Goal: Entertainment & Leisure: Browse casually

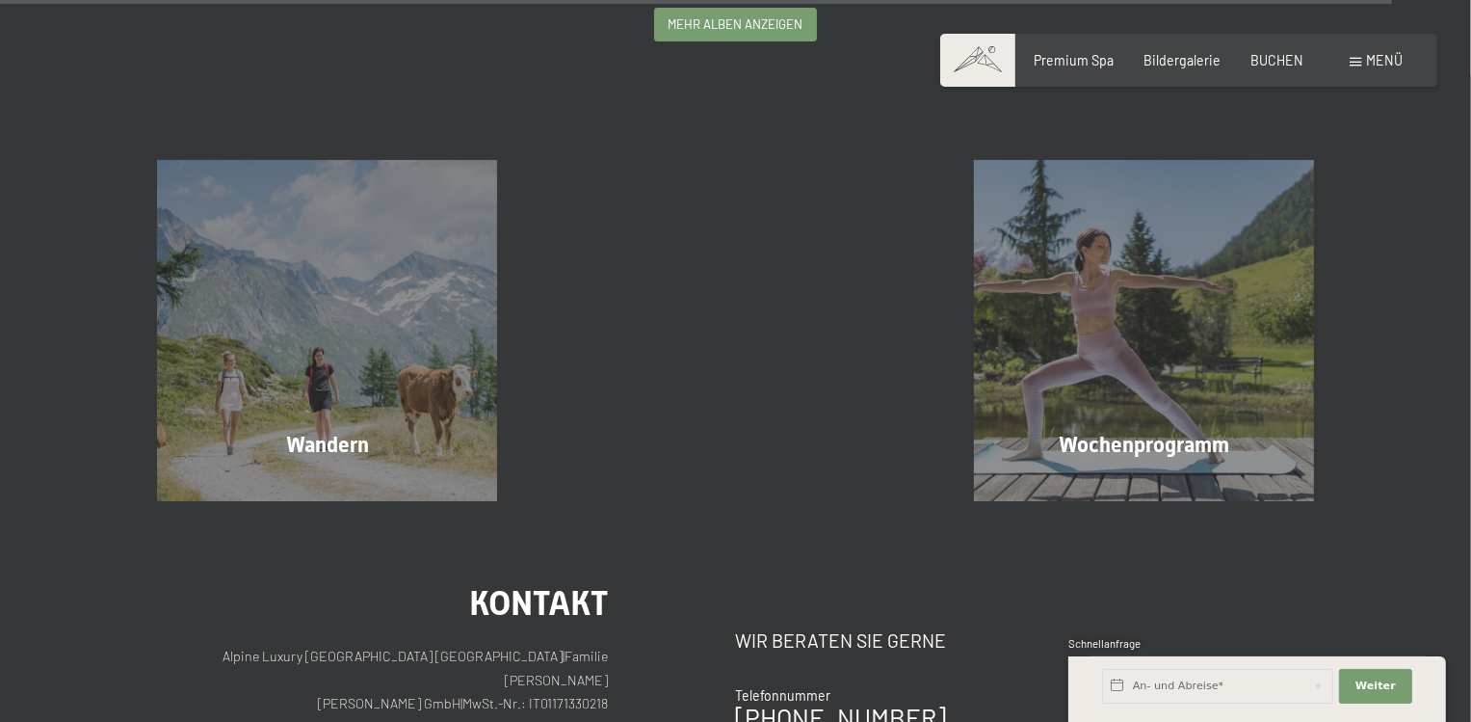
scroll to position [4640, 0]
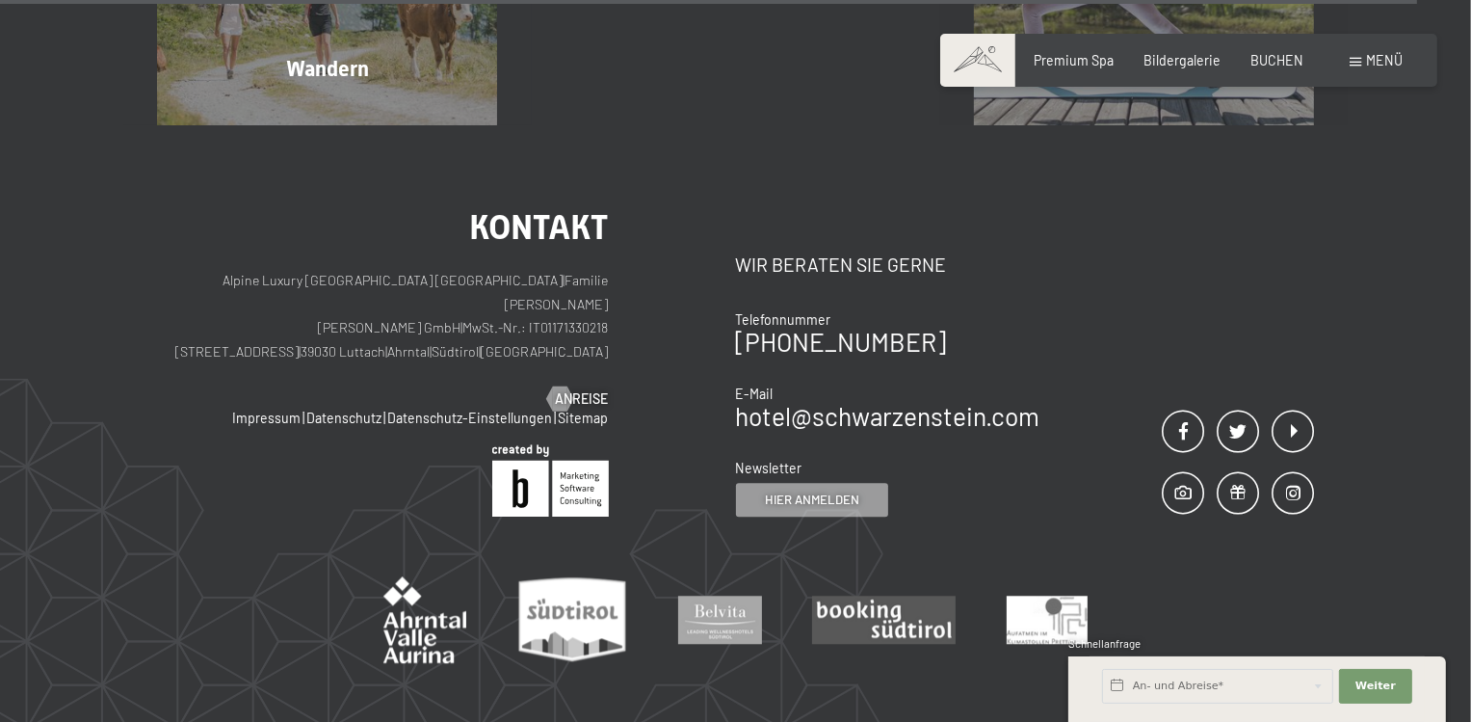
click at [1469, 654] on div "Kontakt Alpine Luxury SPA Resort SCHWARZENSTEIN | Familie Zimmerhofer Otmar Zim…" at bounding box center [735, 457] width 1471 height 665
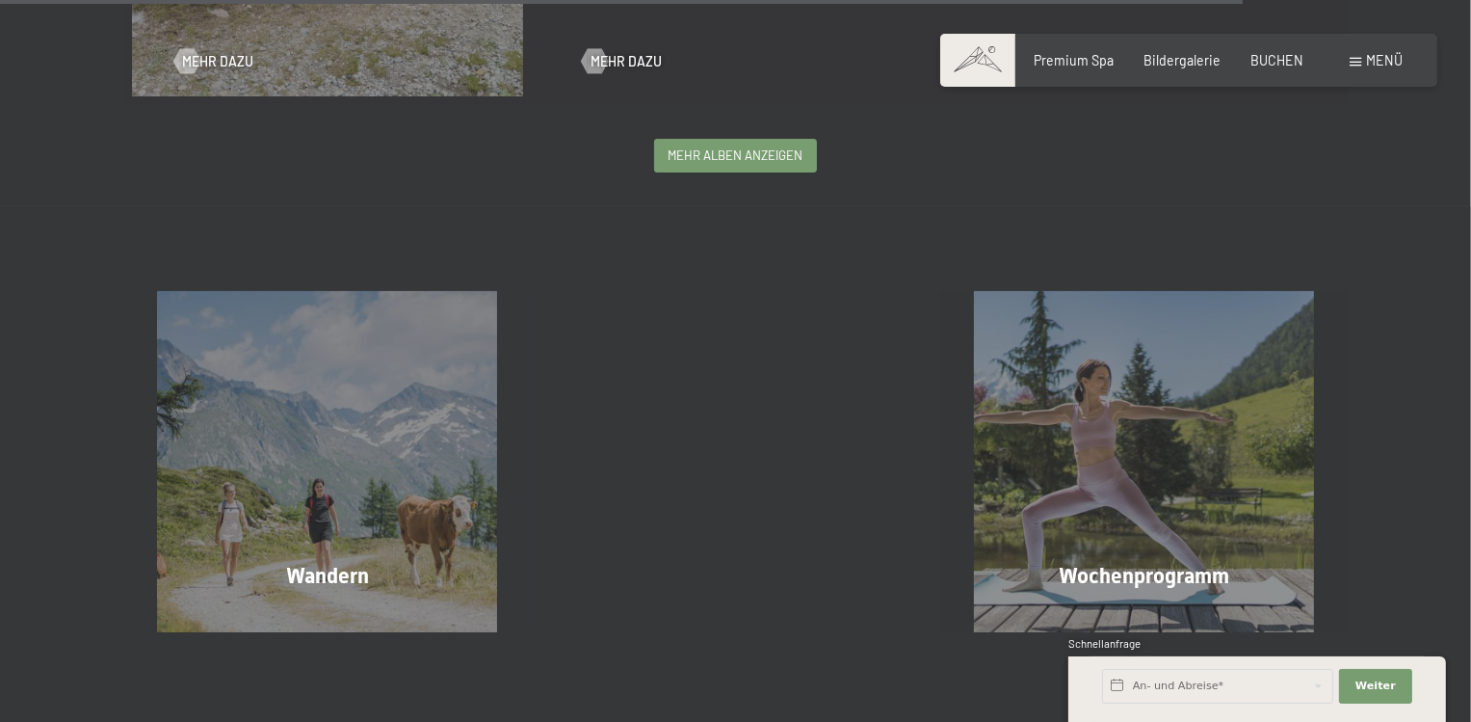
scroll to position [3885, 0]
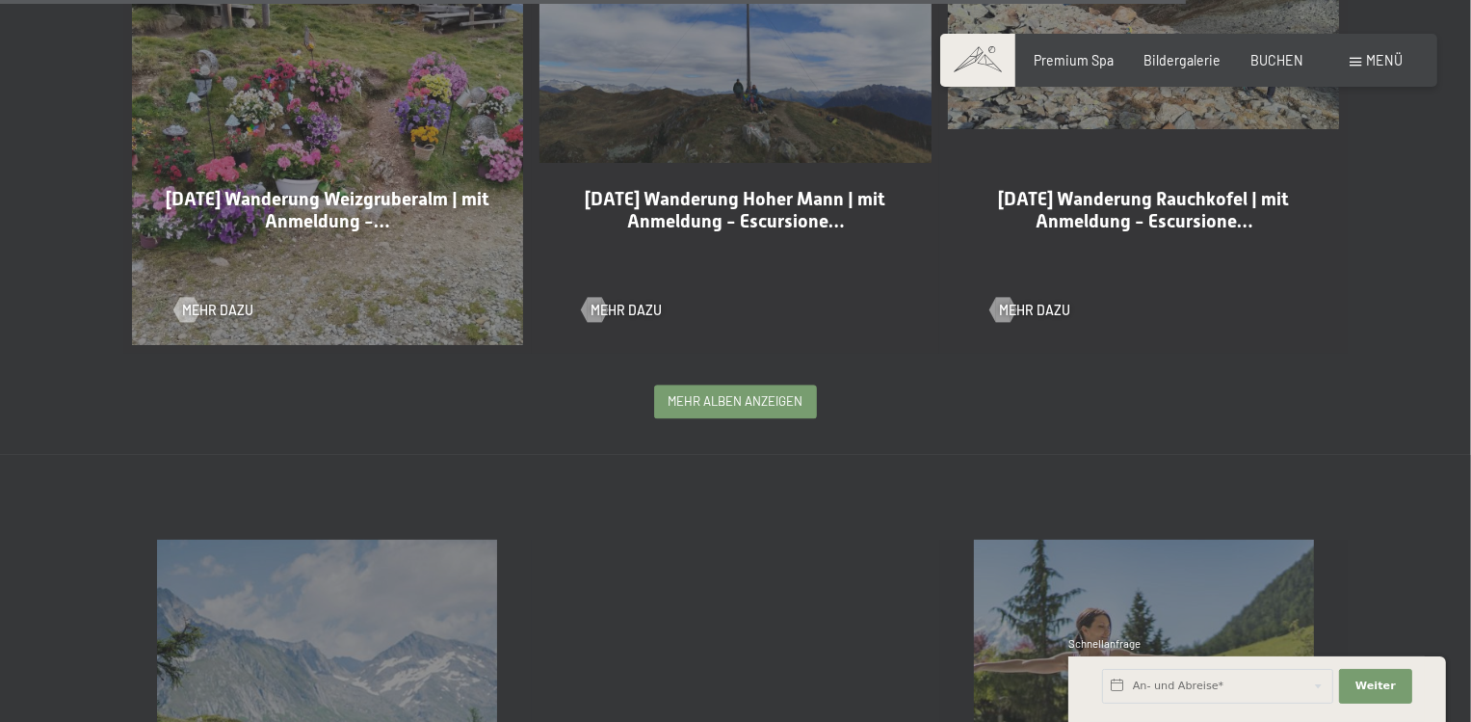
click at [735, 392] on span "mehr Alben anzeigen" at bounding box center [736, 400] width 135 height 17
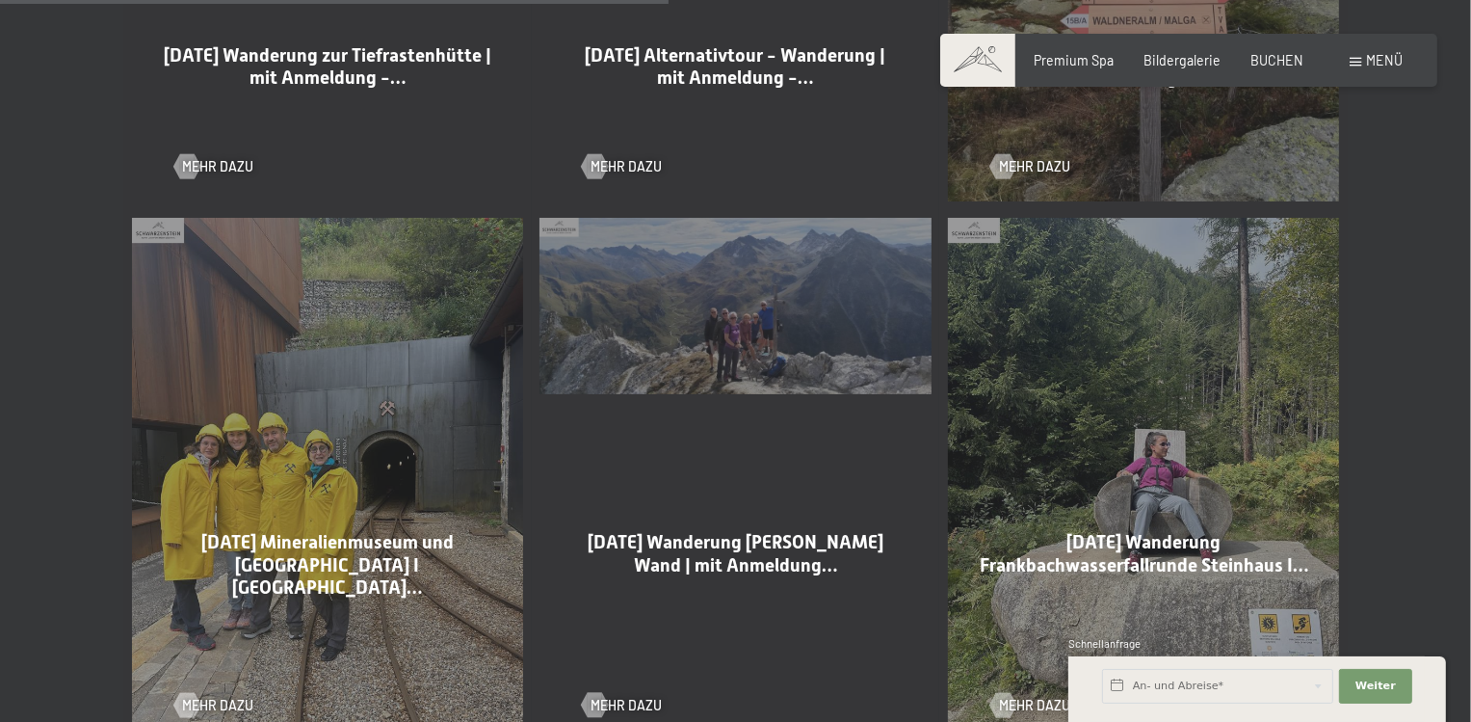
scroll to position [5396, 0]
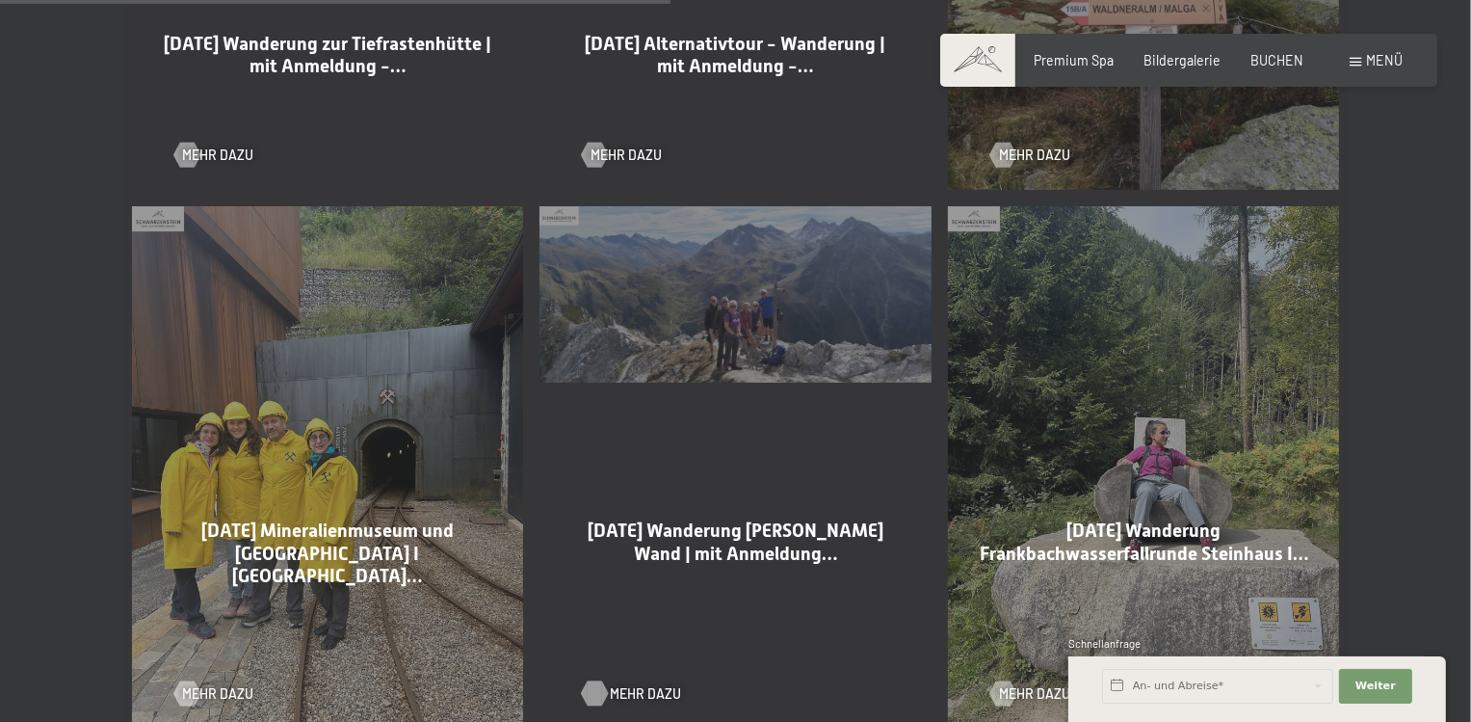
click at [657, 684] on span "Mehr dazu" at bounding box center [645, 693] width 71 height 19
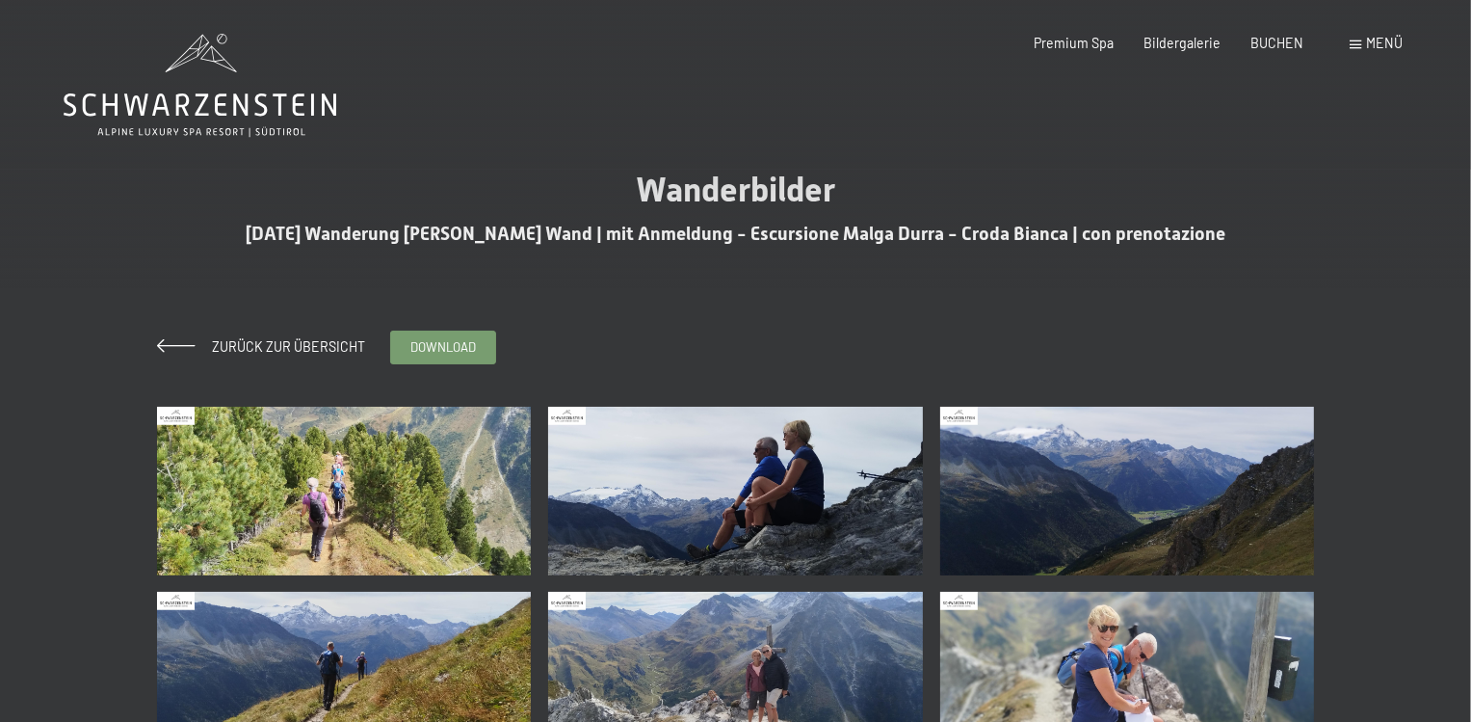
click at [400, 486] on img at bounding box center [344, 491] width 375 height 169
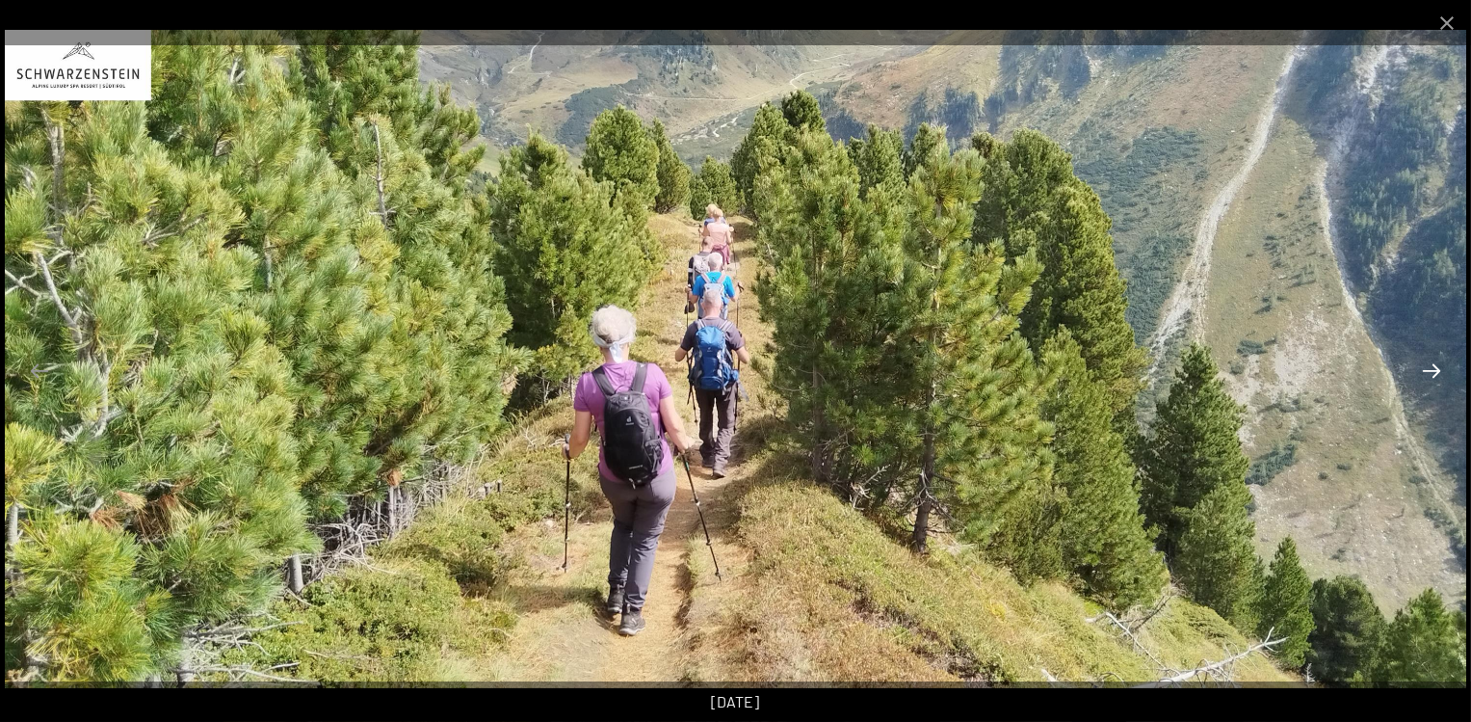
click at [1418, 379] on button "Next slide" at bounding box center [1432, 371] width 40 height 38
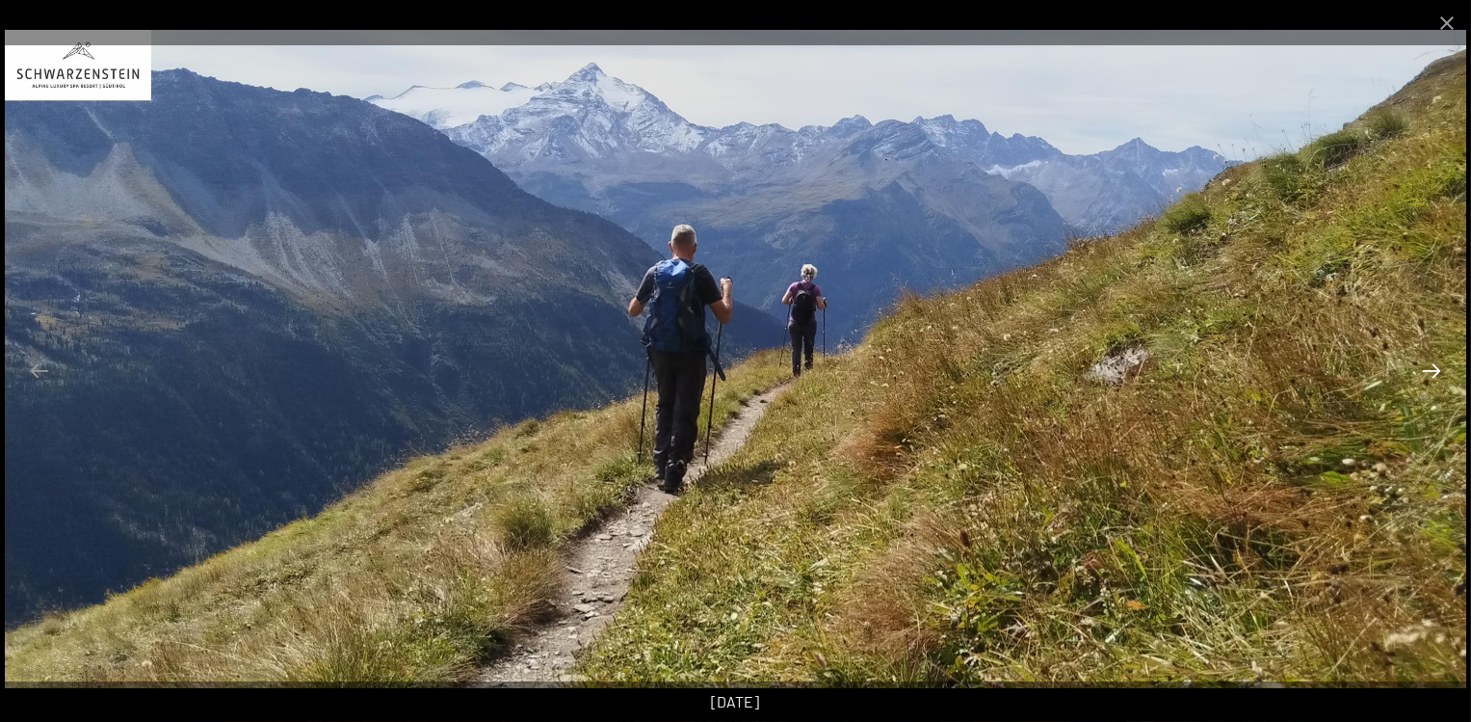
click at [1418, 379] on button "Next slide" at bounding box center [1432, 371] width 40 height 38
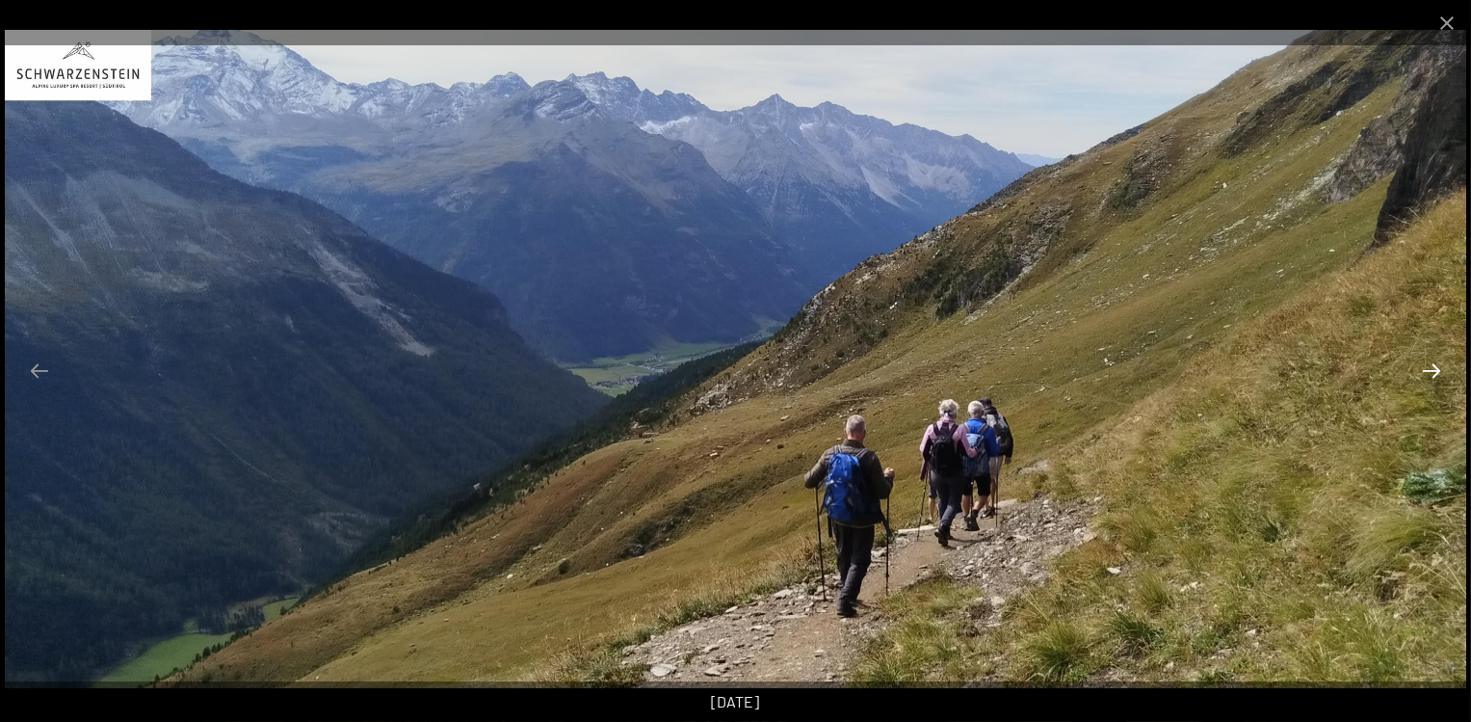
click at [1418, 379] on button "Next slide" at bounding box center [1432, 371] width 40 height 38
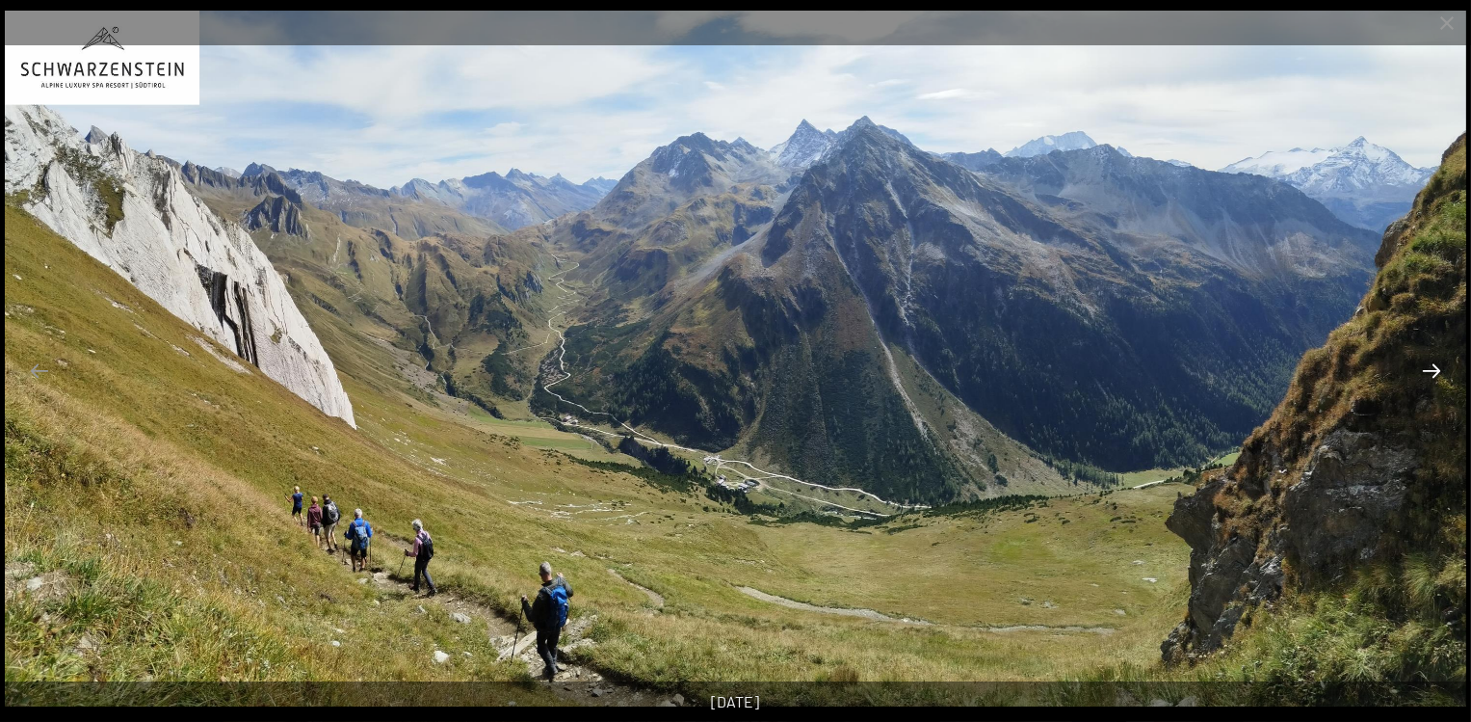
click at [1418, 379] on button "Next slide" at bounding box center [1432, 371] width 40 height 38
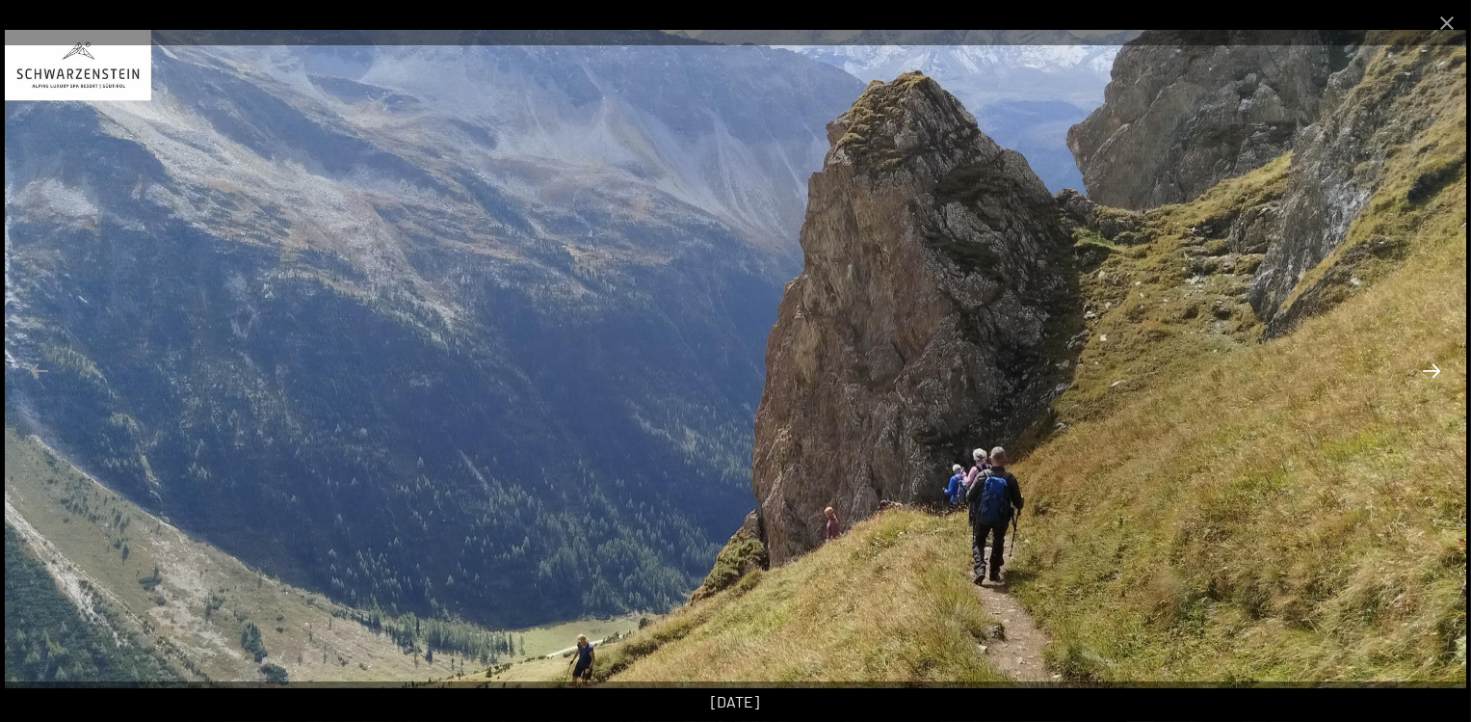
click at [1418, 379] on button "Next slide" at bounding box center [1432, 371] width 40 height 38
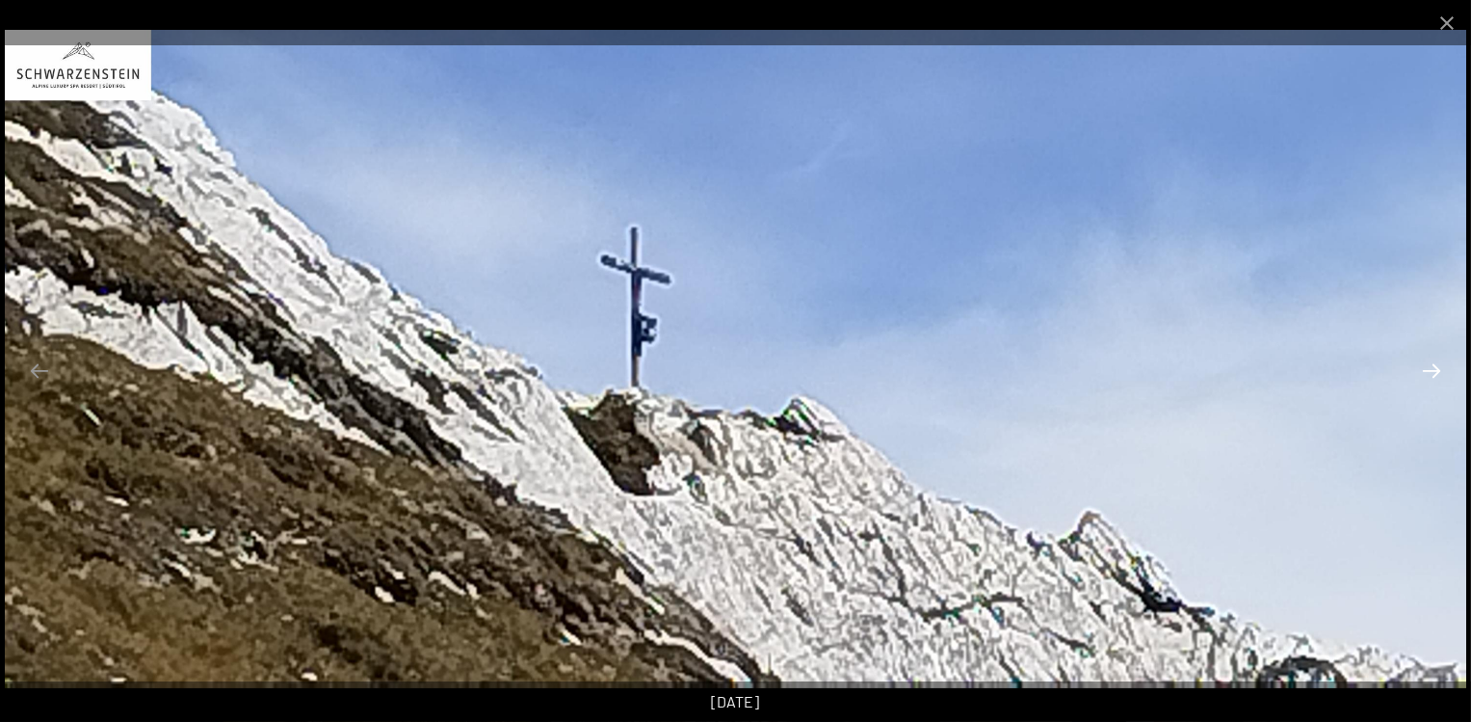
click at [1418, 379] on button "Next slide" at bounding box center [1432, 371] width 40 height 38
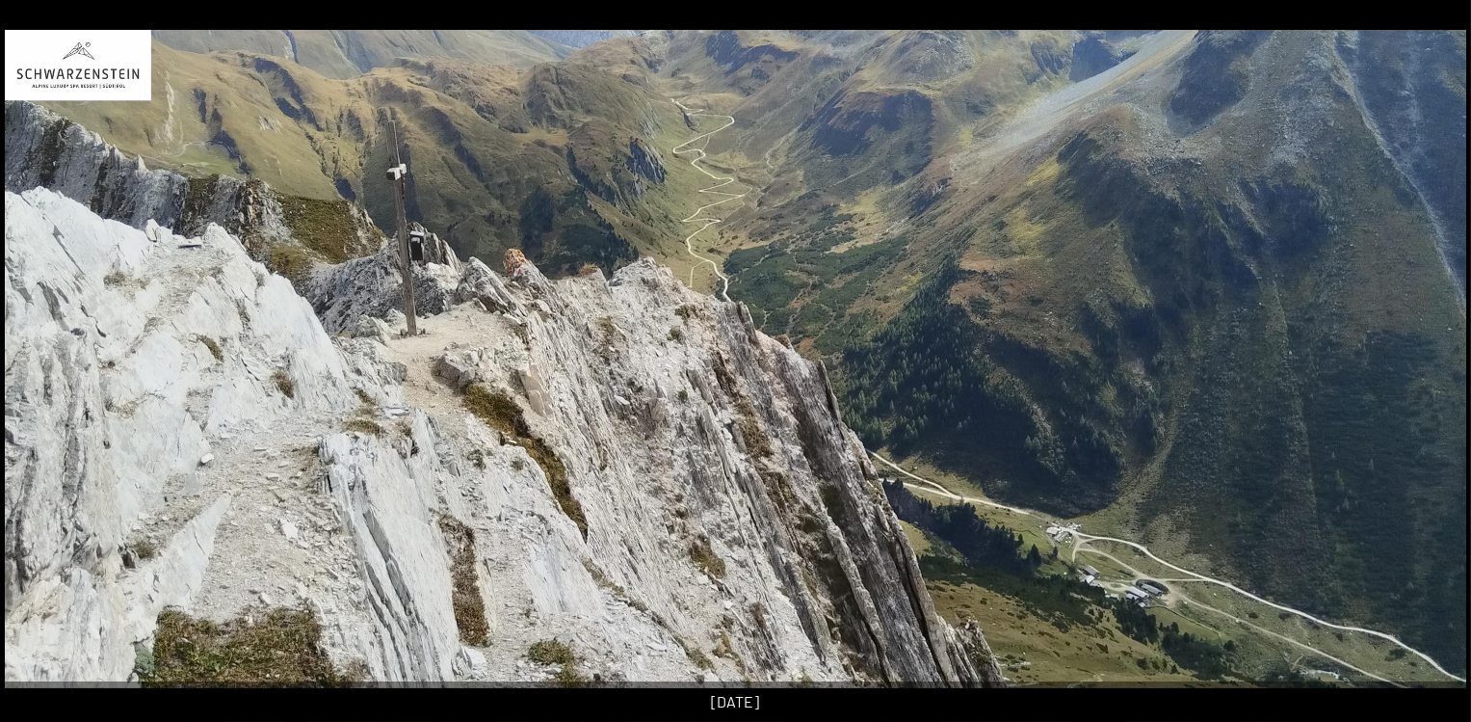
click at [1418, 379] on img at bounding box center [736, 359] width 1462 height 658
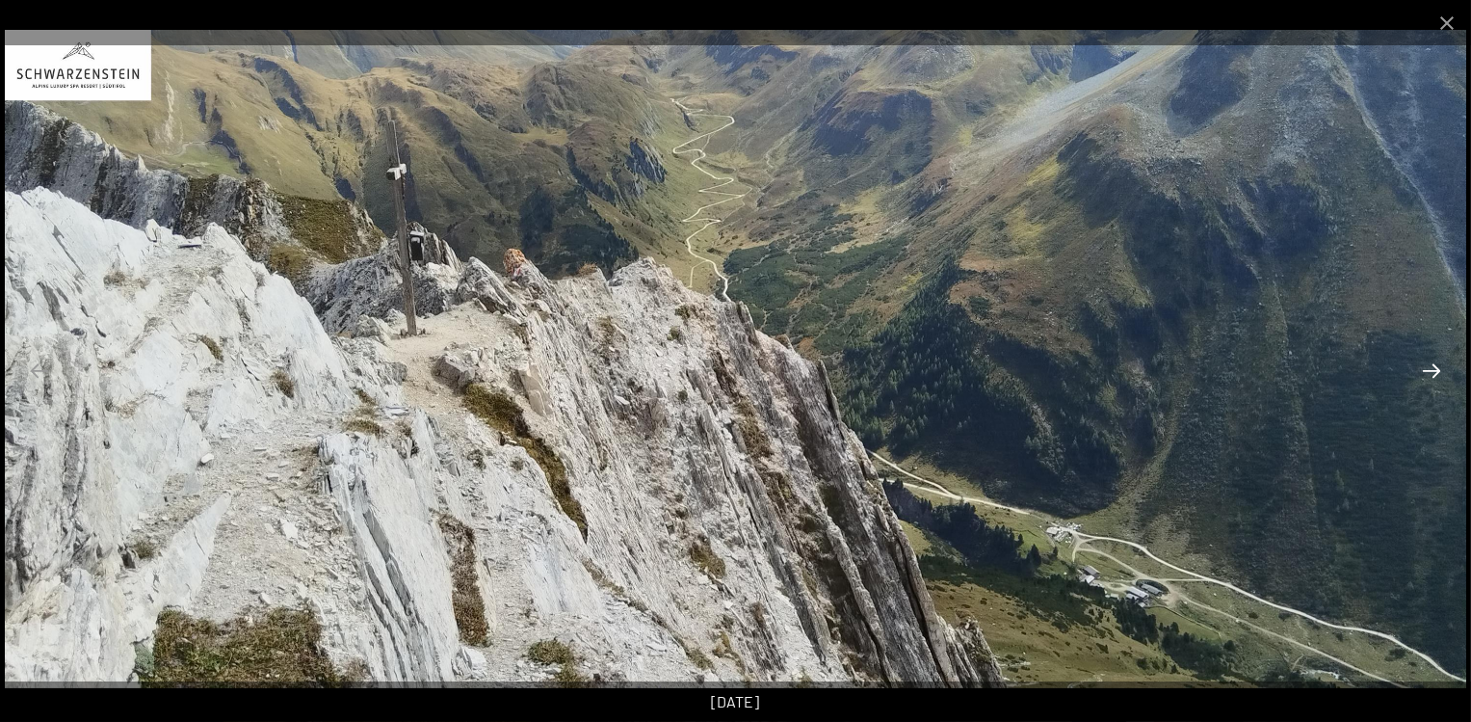
click at [1418, 363] on button "Next slide" at bounding box center [1432, 371] width 40 height 38
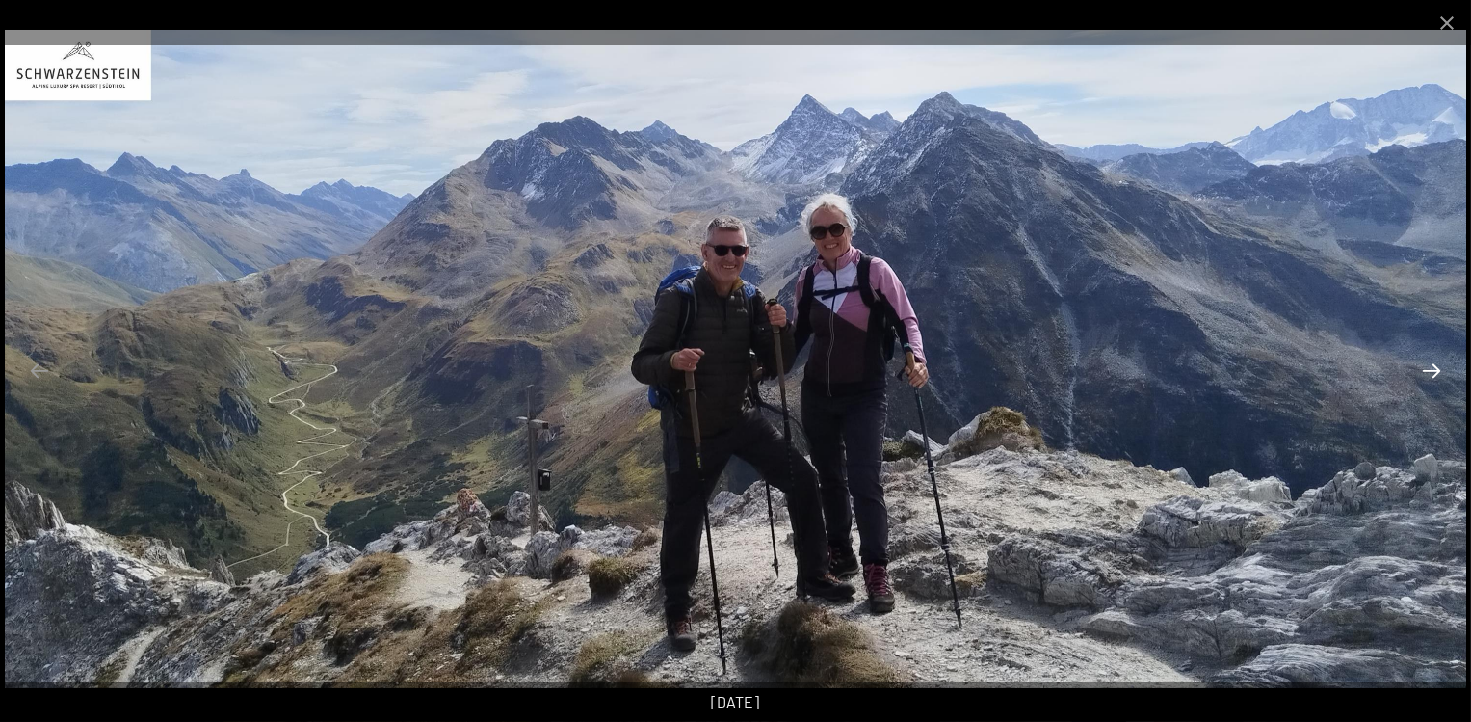
click at [1418, 363] on button "Next slide" at bounding box center [1432, 371] width 40 height 38
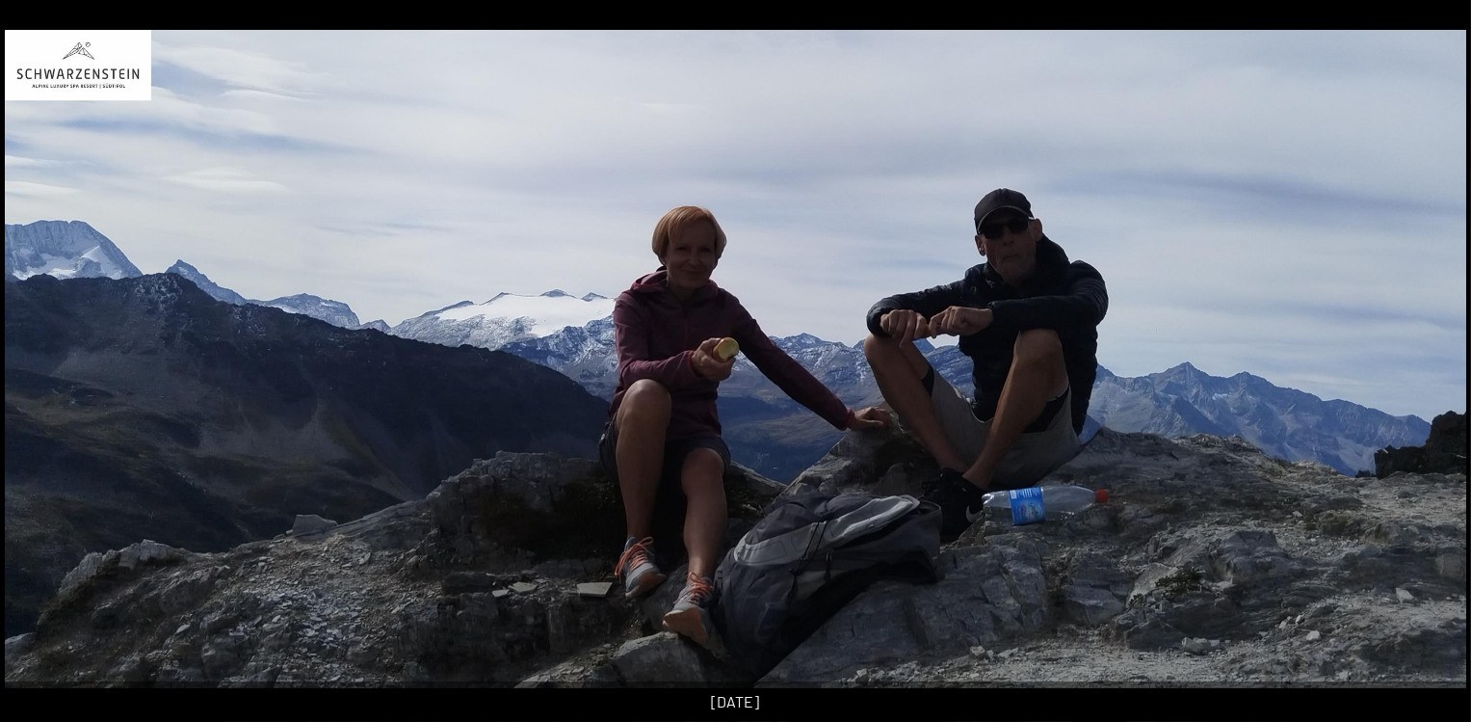
click at [1418, 363] on img at bounding box center [736, 359] width 1462 height 658
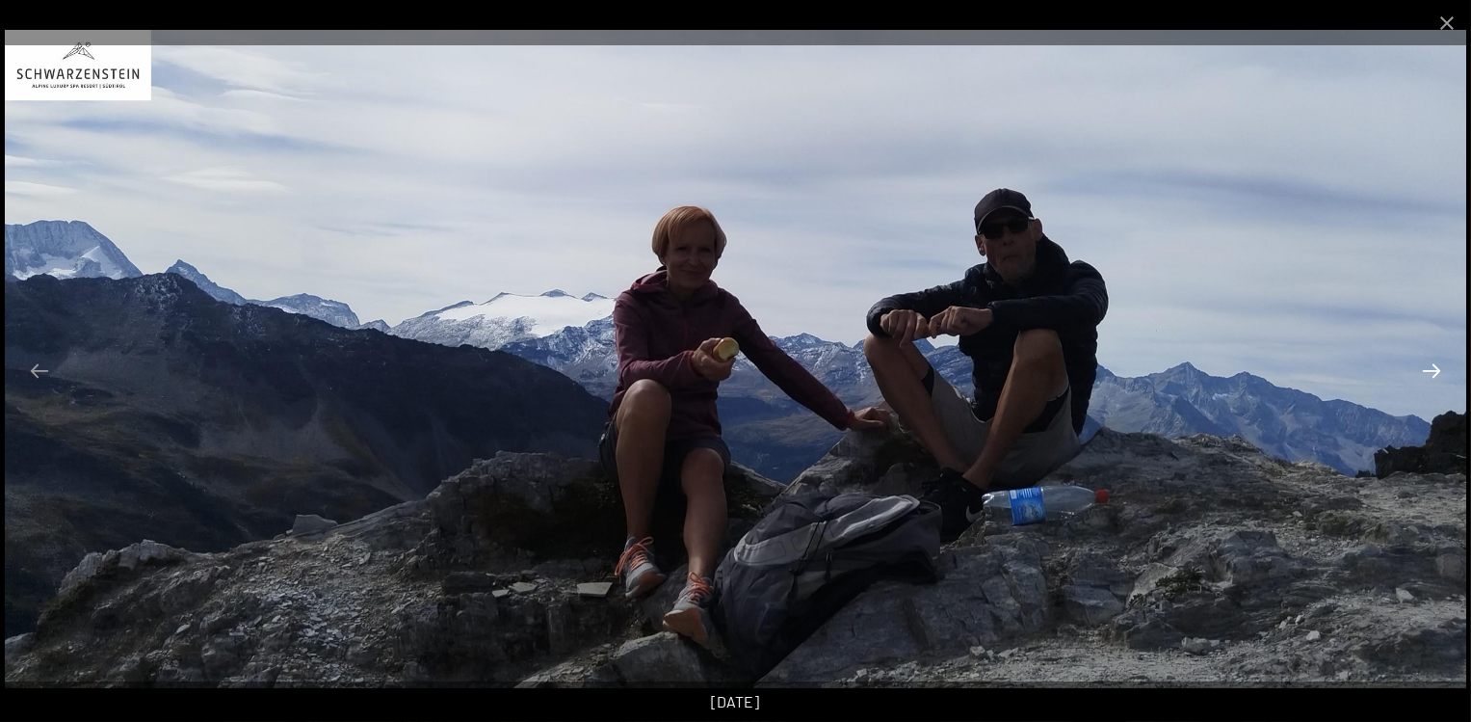
click at [1418, 363] on button "Next slide" at bounding box center [1432, 371] width 40 height 38
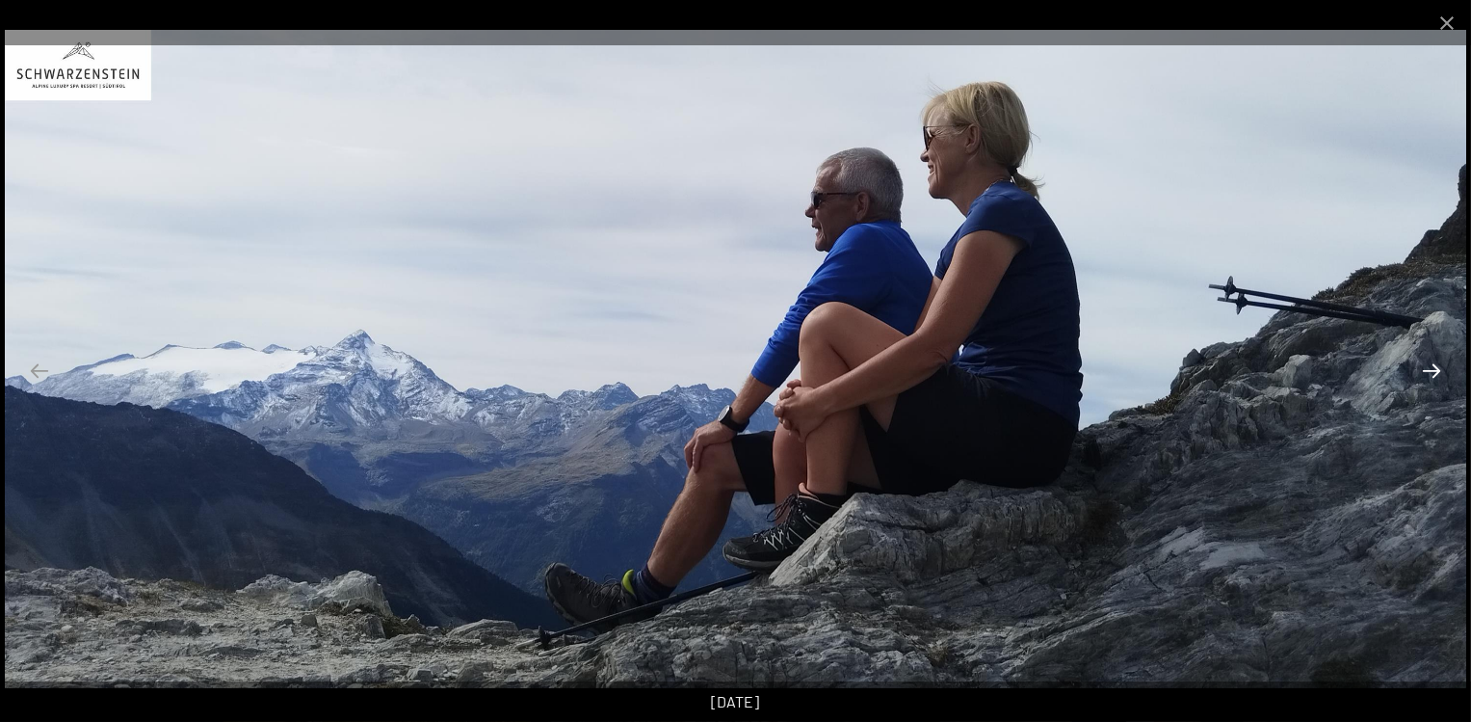
click at [1418, 363] on button "Next slide" at bounding box center [1432, 371] width 40 height 38
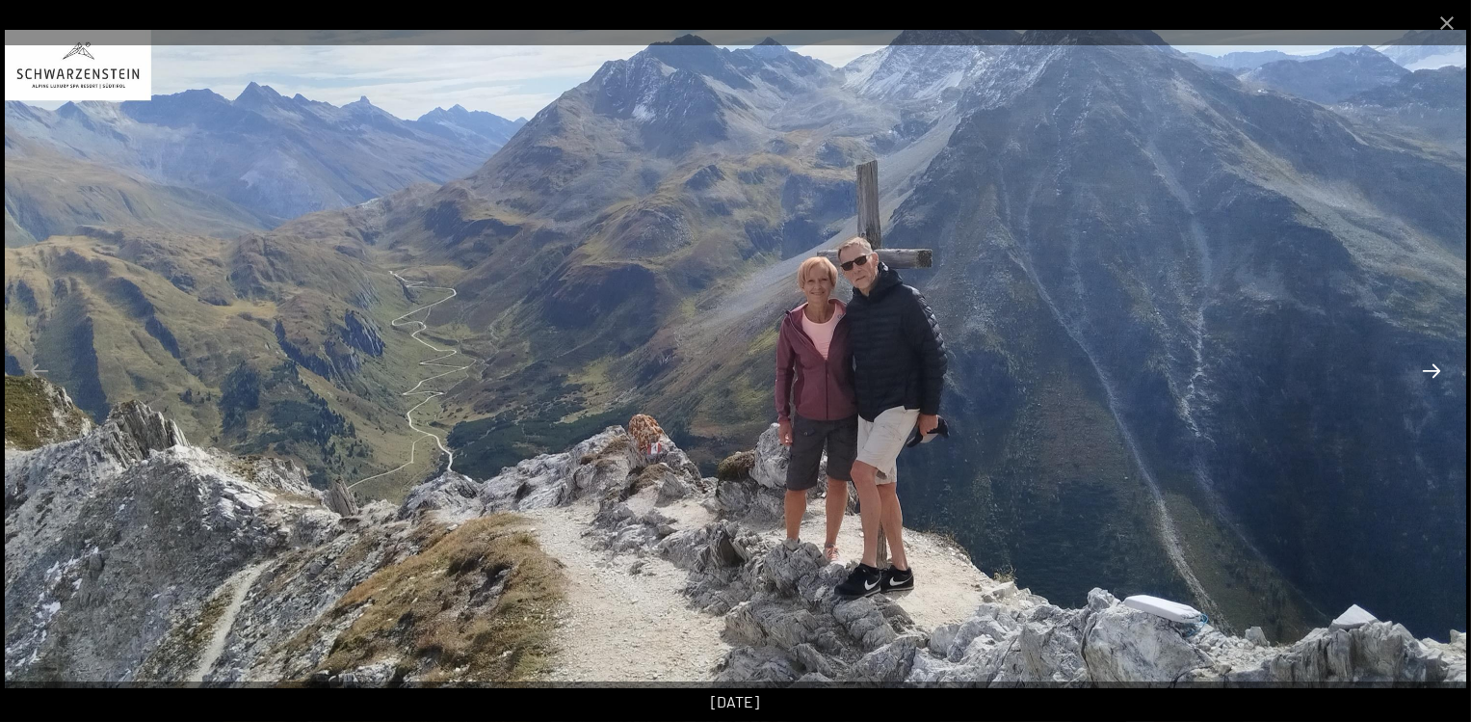
click at [1418, 363] on button "Next slide" at bounding box center [1432, 371] width 40 height 38
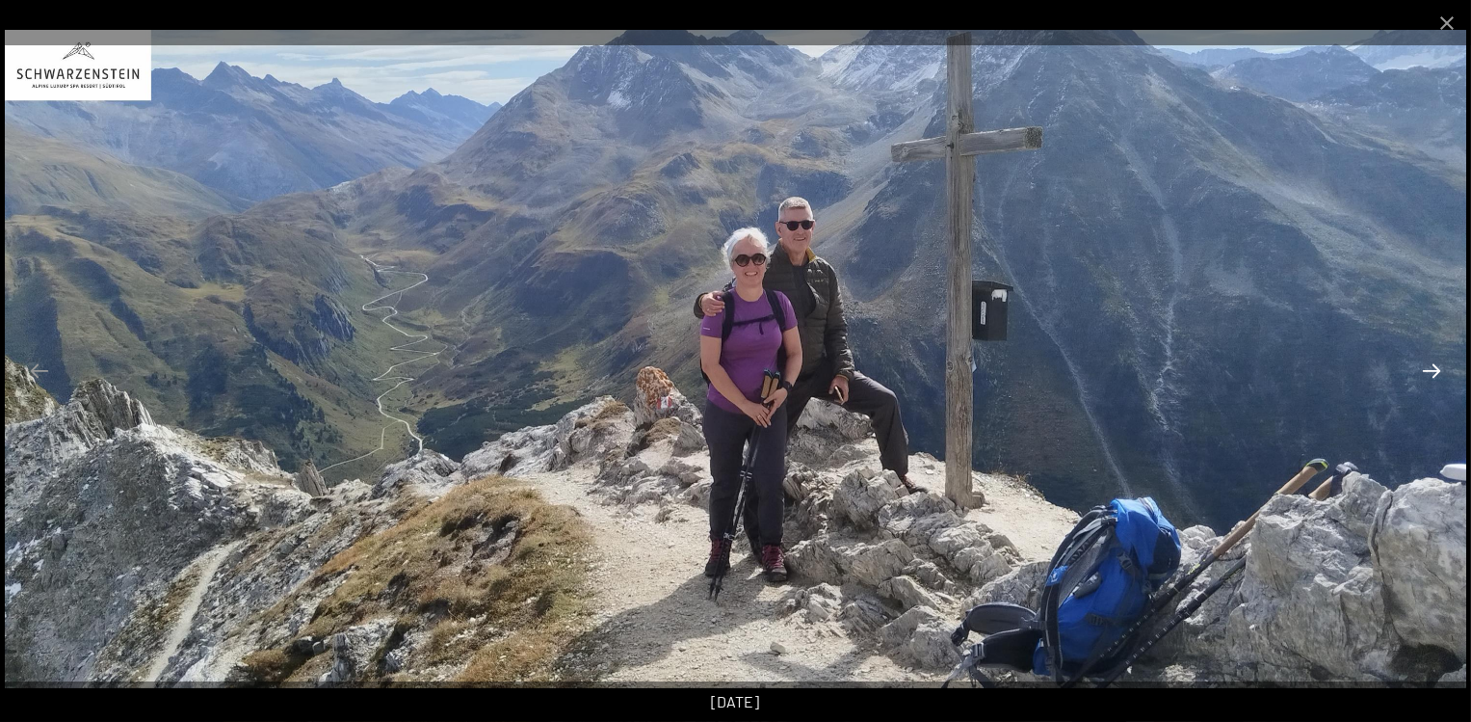
click at [1418, 363] on button "Next slide" at bounding box center [1432, 371] width 40 height 38
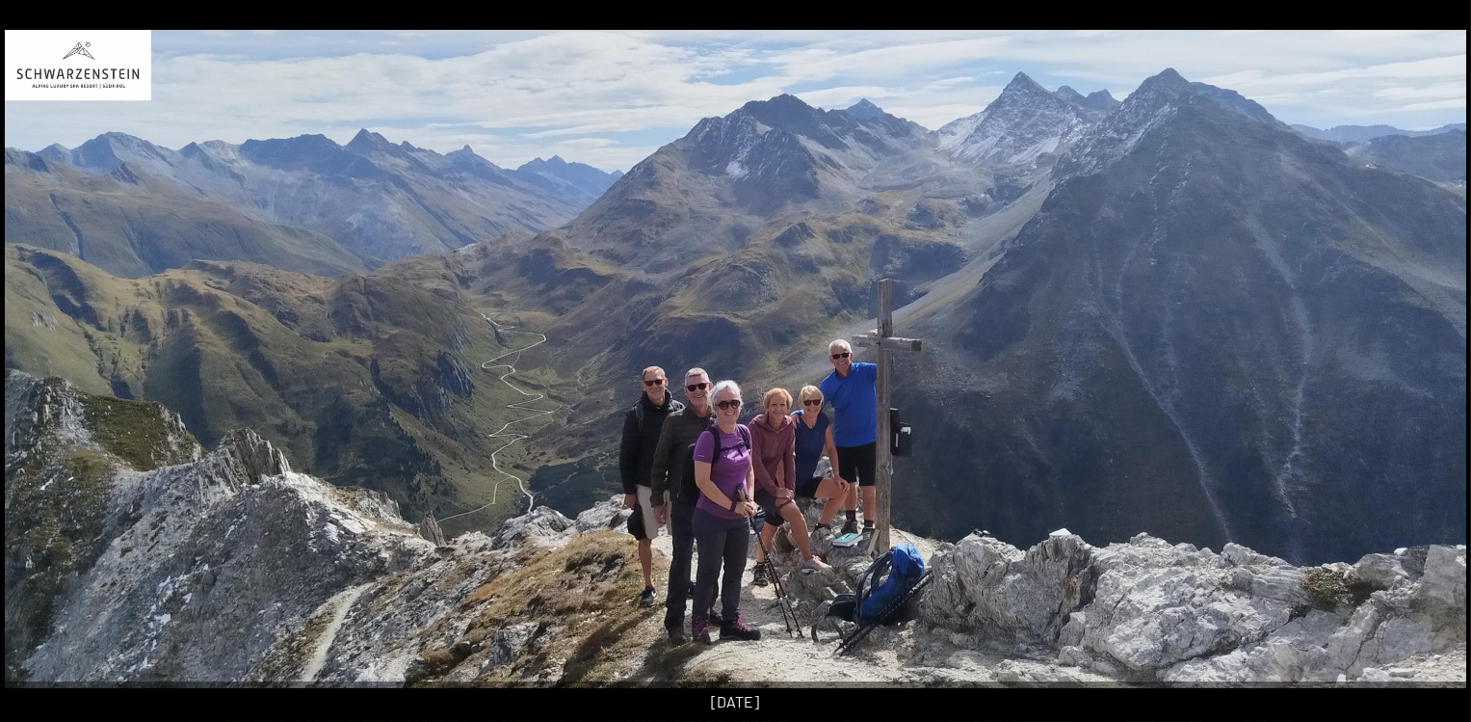
click at [1418, 363] on img at bounding box center [736, 359] width 1462 height 658
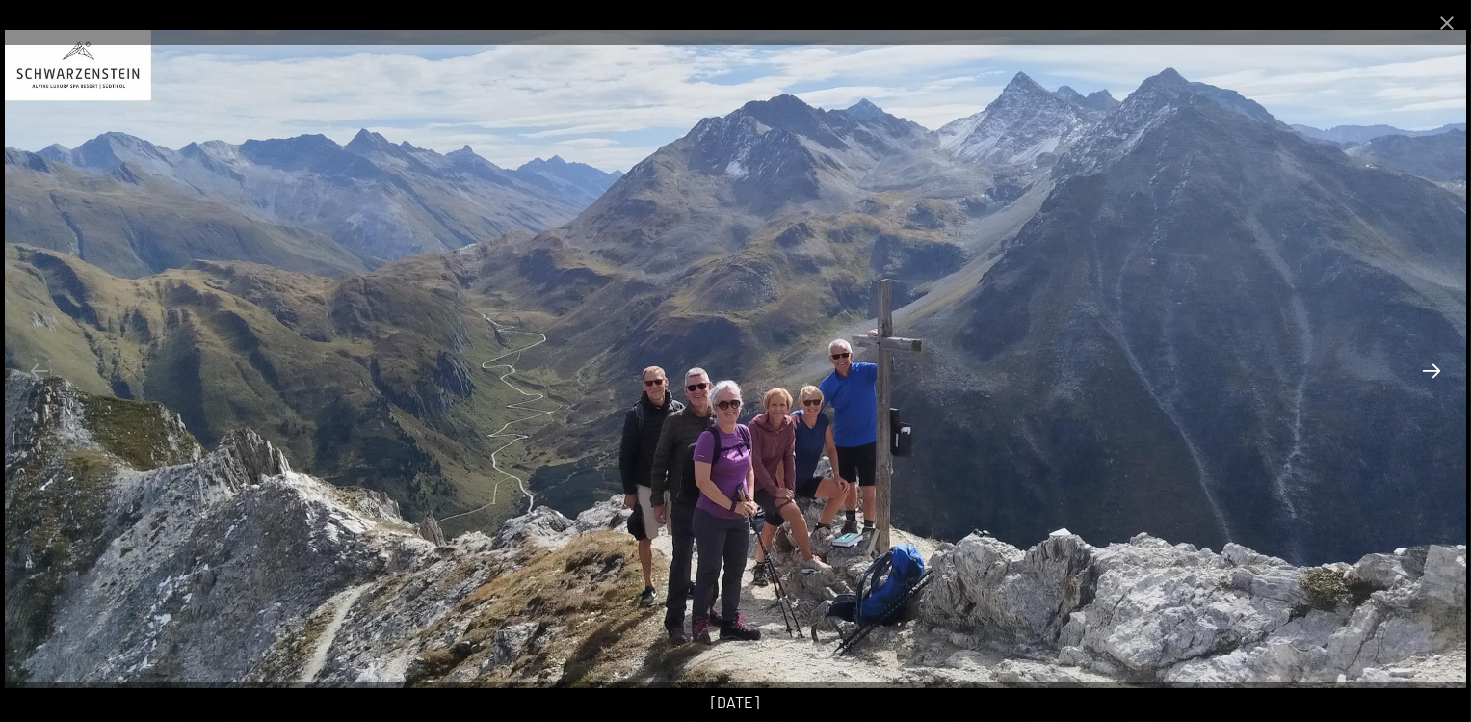
click at [1418, 378] on button "Next slide" at bounding box center [1432, 371] width 40 height 38
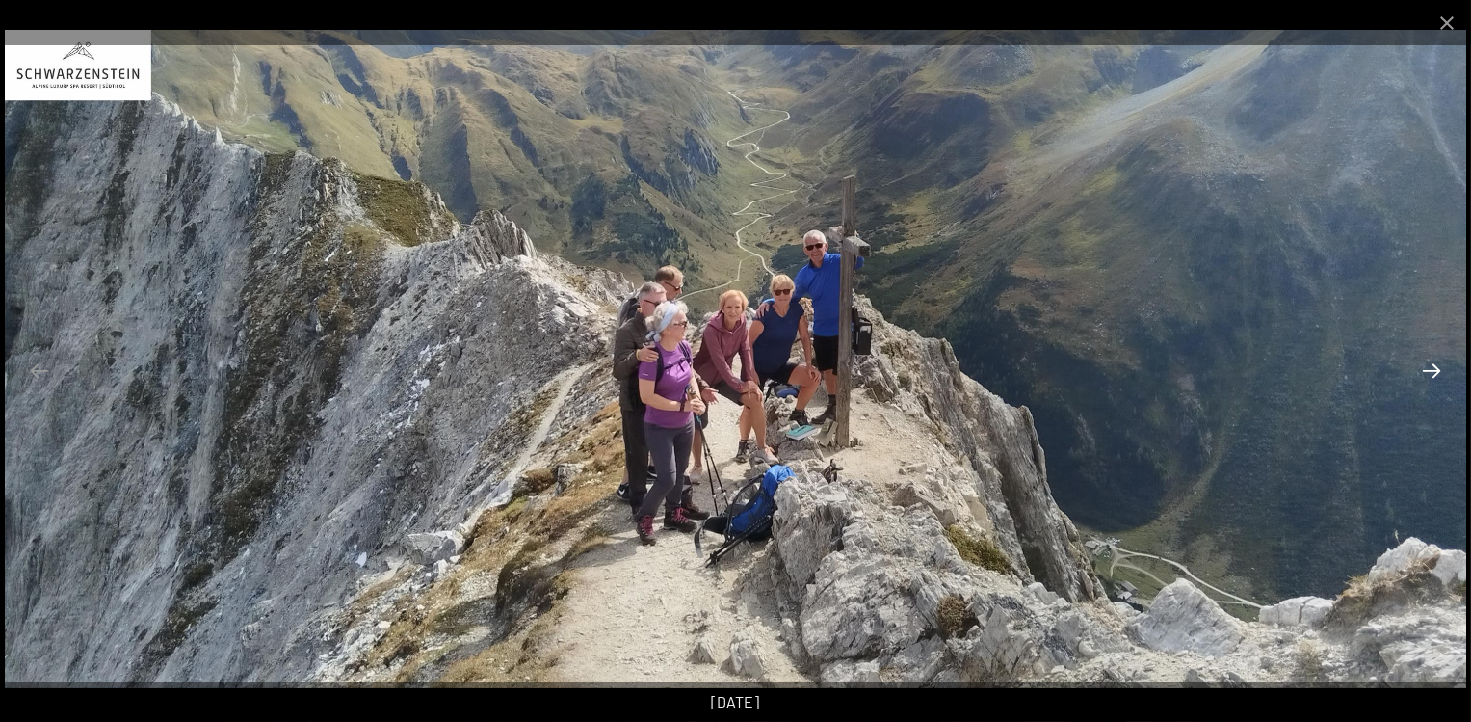
click at [1418, 378] on button "Next slide" at bounding box center [1432, 371] width 40 height 38
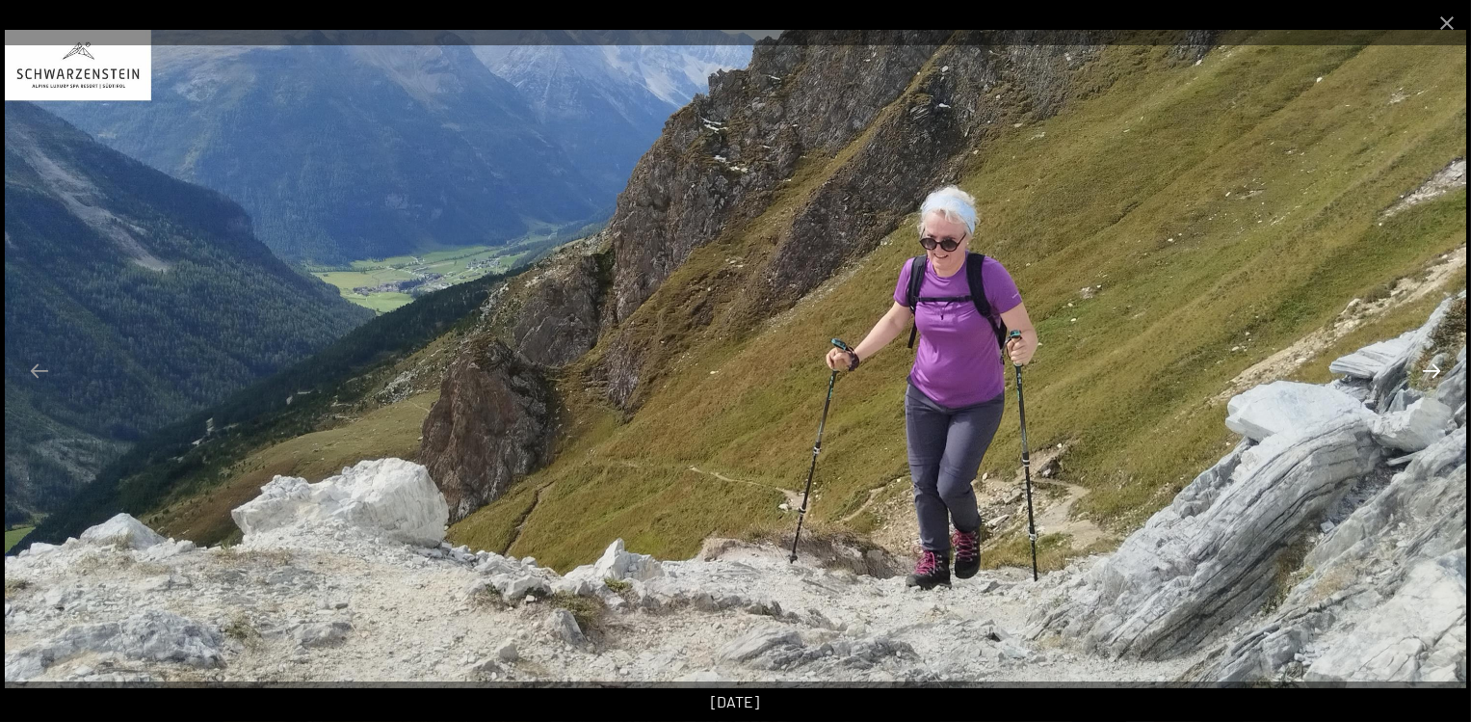
click at [1418, 378] on button "Next slide" at bounding box center [1432, 371] width 40 height 38
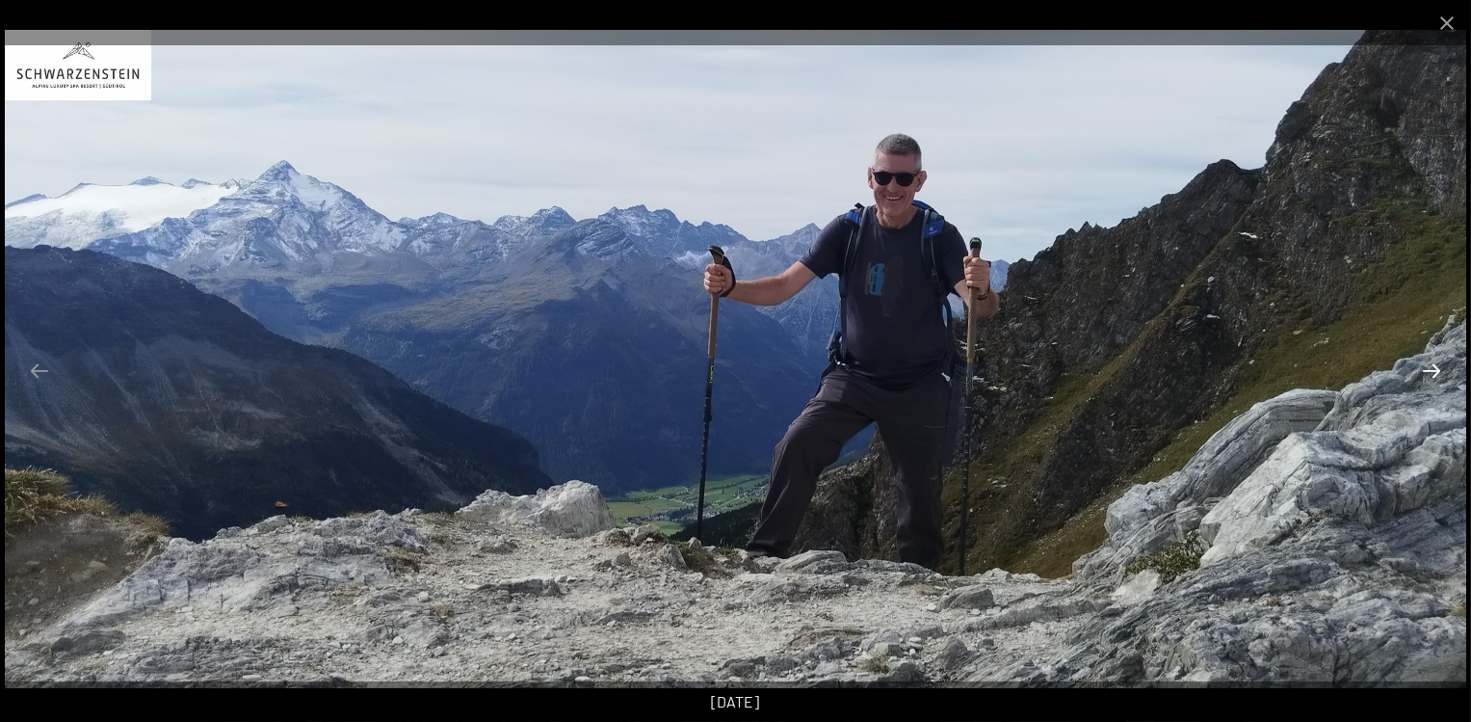
click at [1418, 378] on button "Next slide" at bounding box center [1432, 371] width 40 height 38
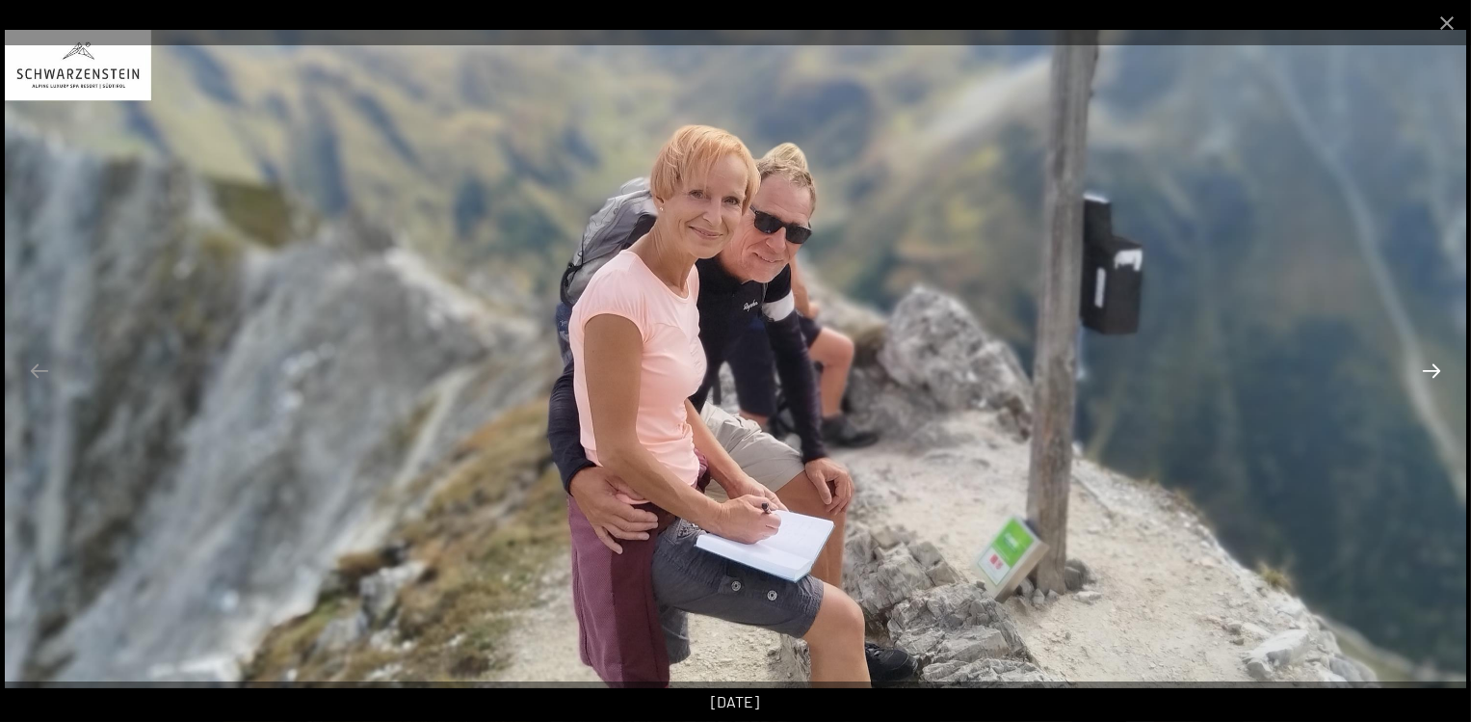
click at [1418, 378] on button "Next slide" at bounding box center [1432, 371] width 40 height 38
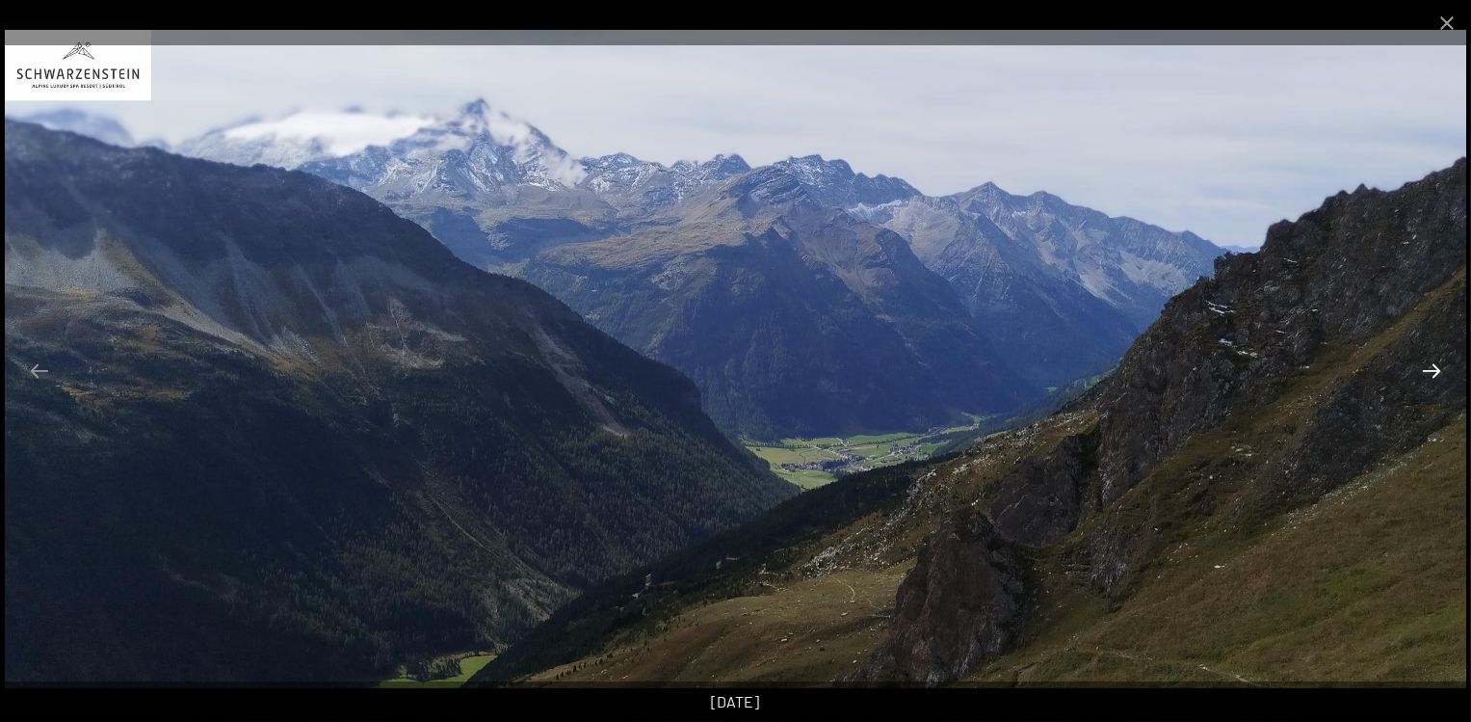
click at [1418, 378] on button "Next slide" at bounding box center [1432, 371] width 40 height 38
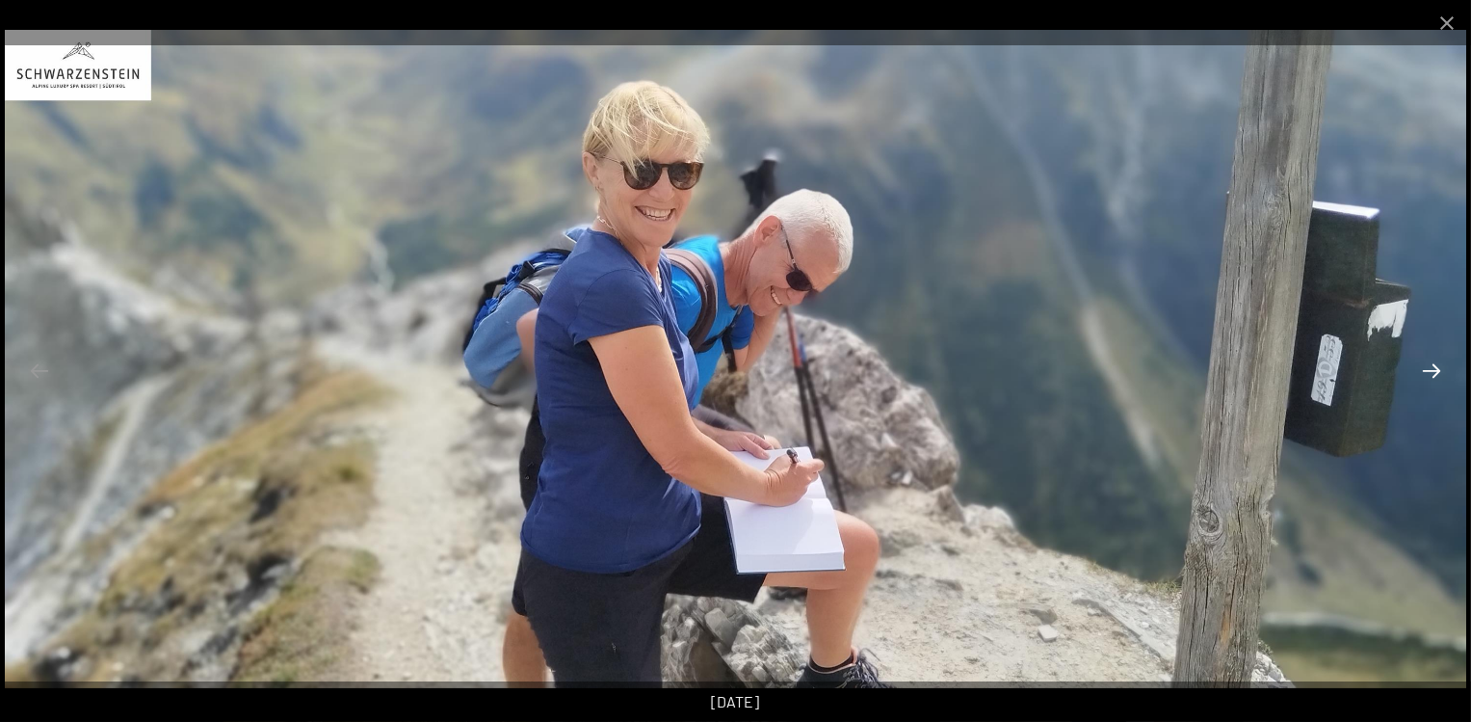
click at [1418, 378] on button "Next slide" at bounding box center [1432, 371] width 40 height 38
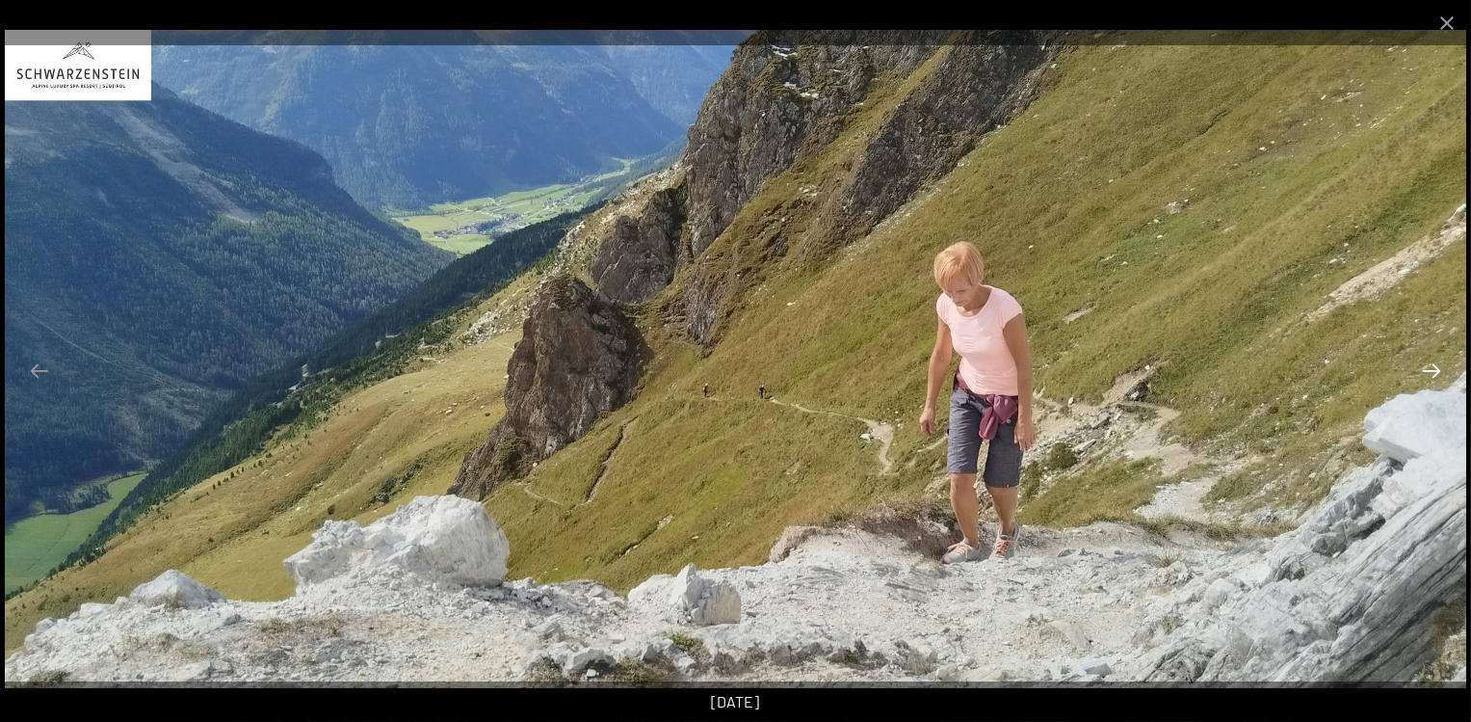
click at [1418, 378] on button "Next slide" at bounding box center [1432, 371] width 40 height 38
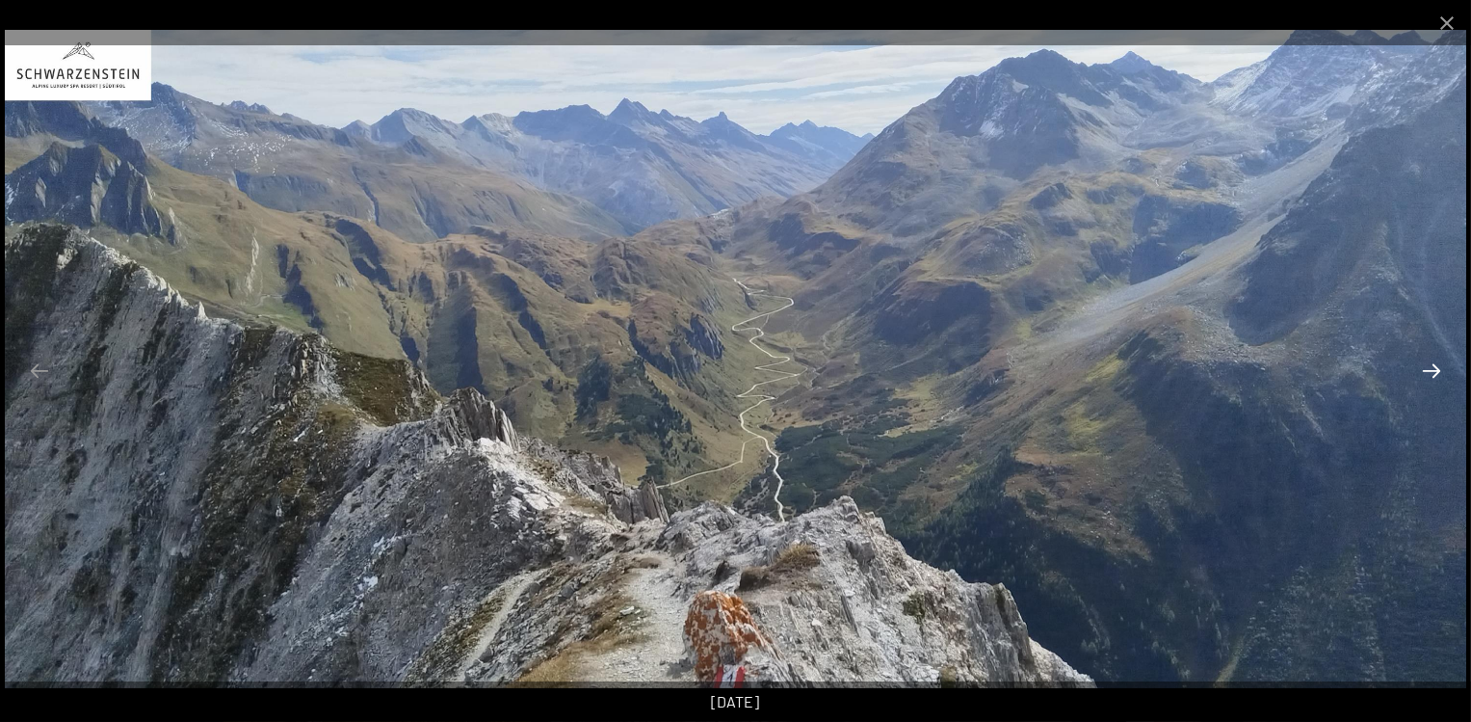
click at [1418, 378] on button "Next slide" at bounding box center [1432, 371] width 40 height 38
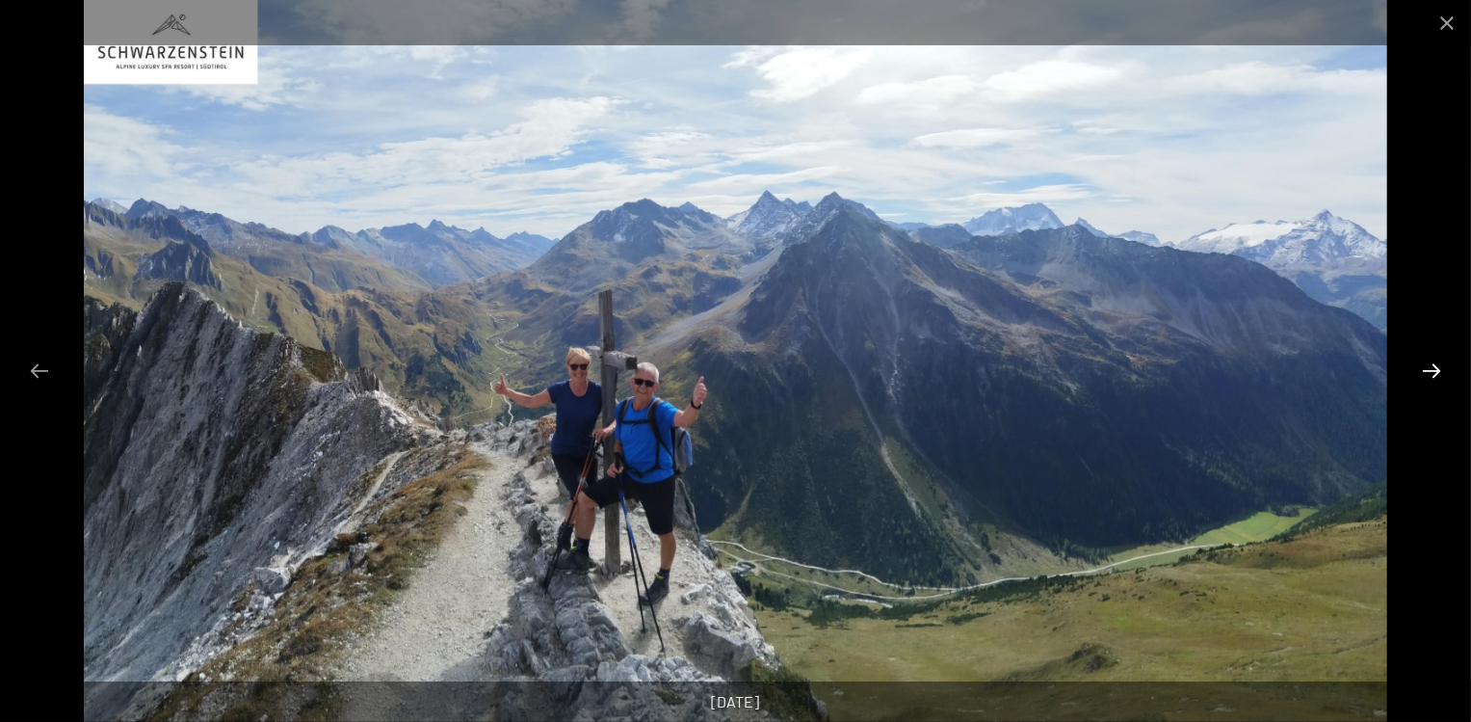
click at [1418, 378] on button "Next slide" at bounding box center [1432, 371] width 40 height 38
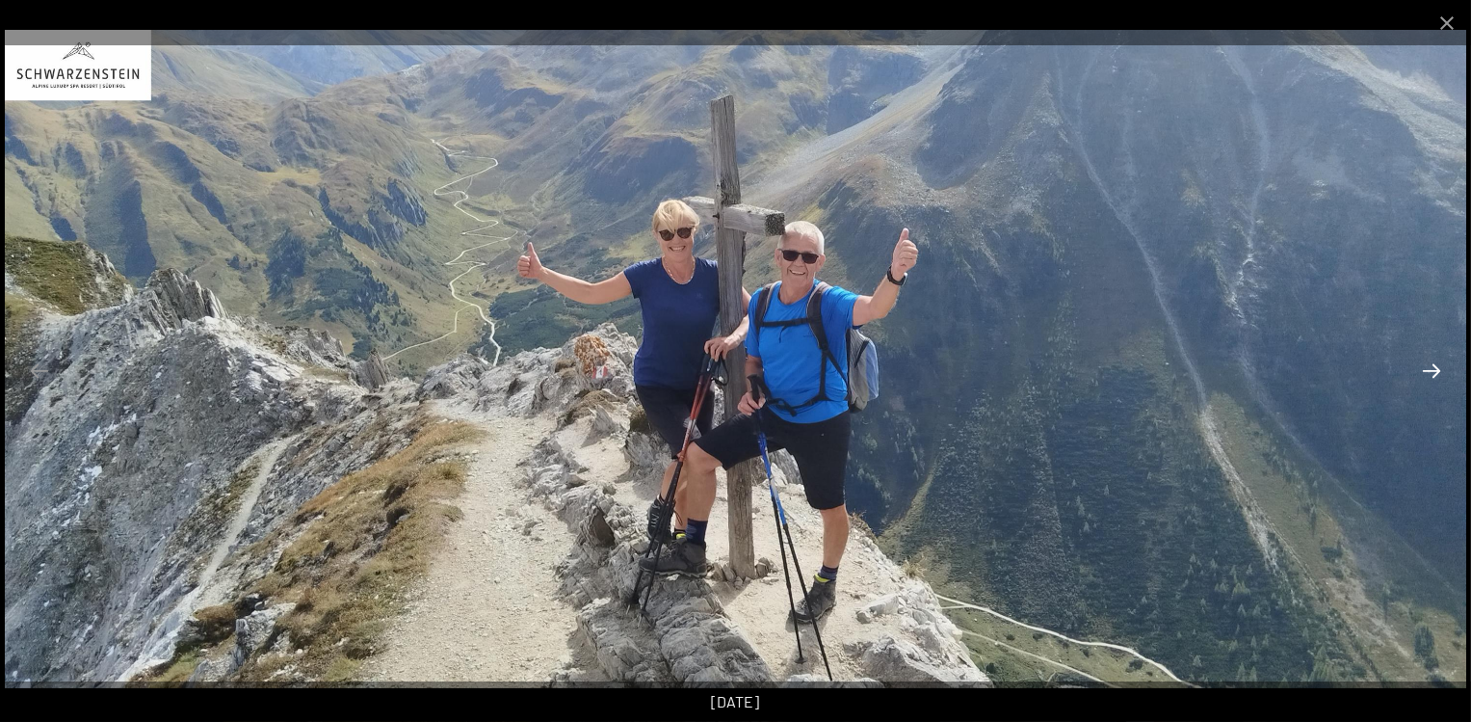
click at [1418, 378] on button "Next slide" at bounding box center [1432, 371] width 40 height 38
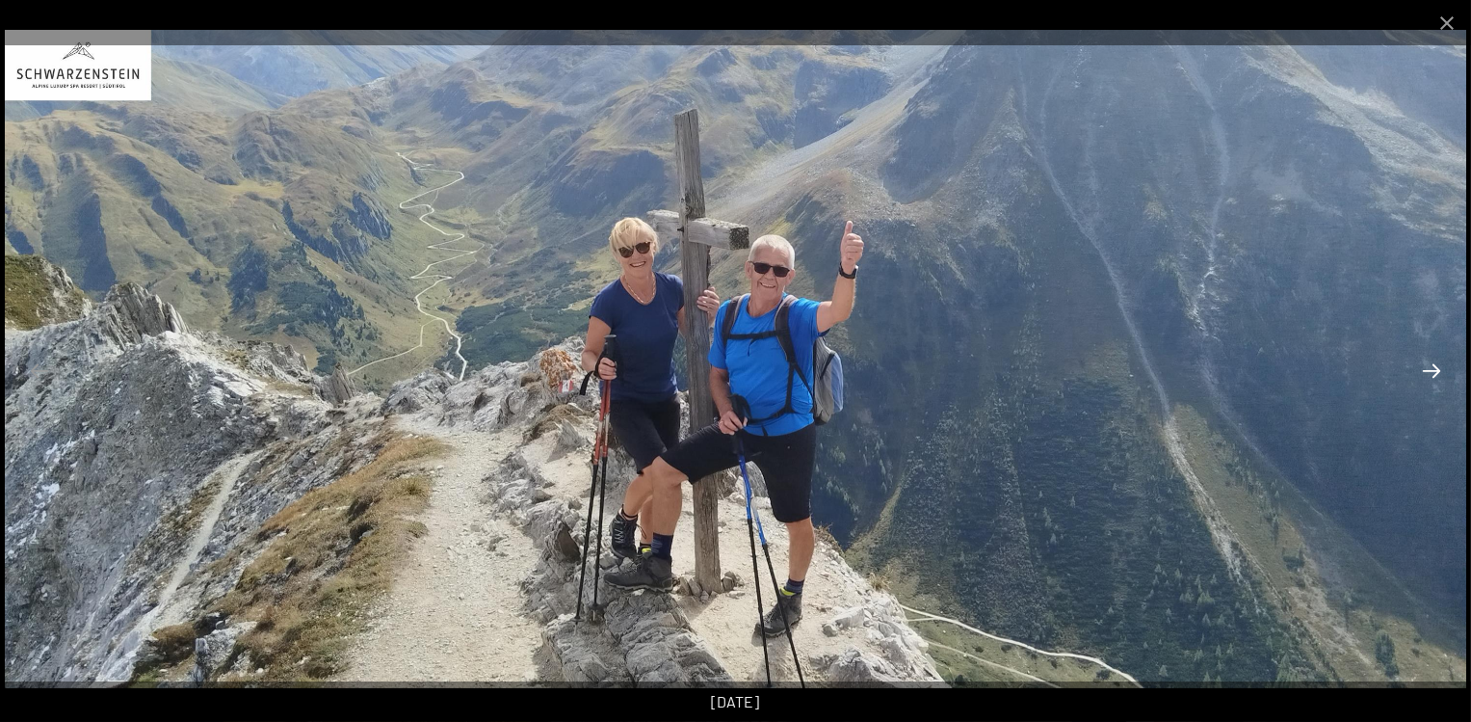
click at [1418, 378] on button "Next slide" at bounding box center [1432, 371] width 40 height 38
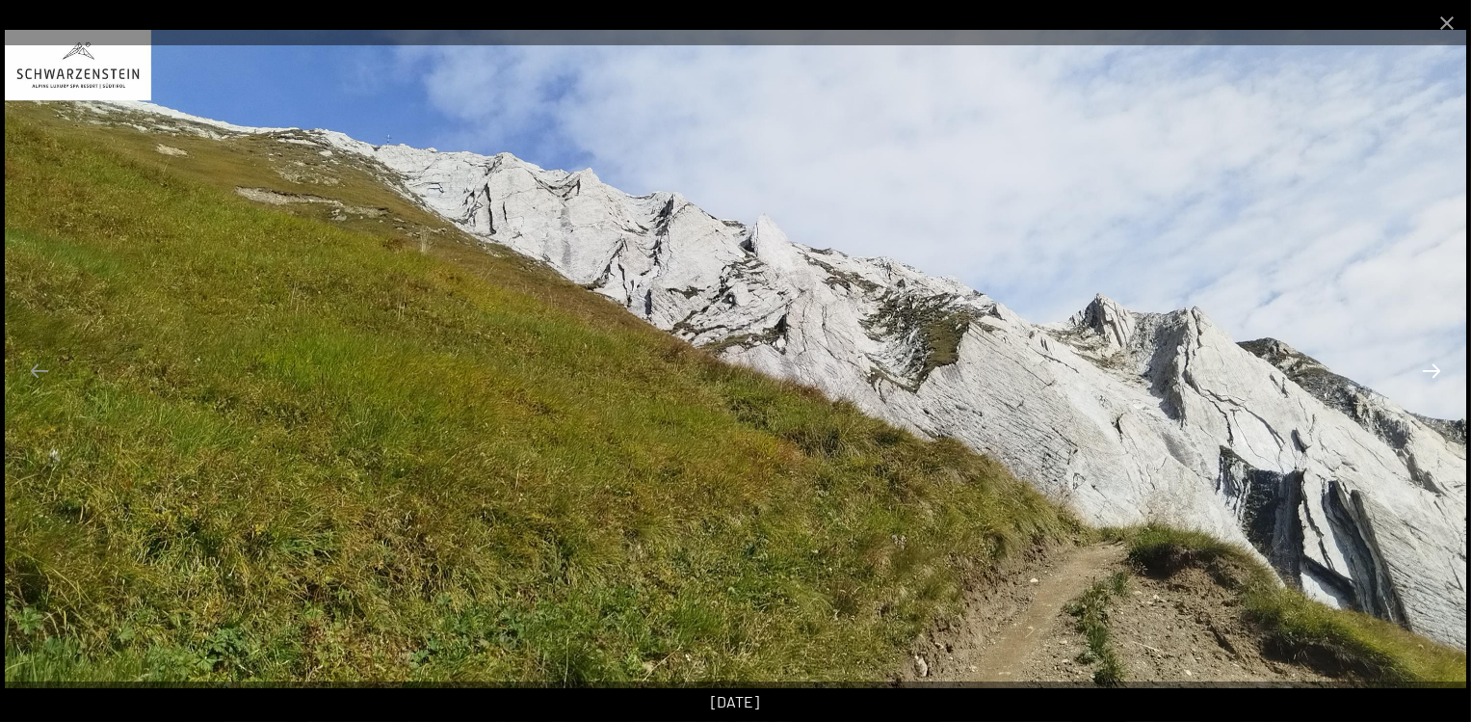
click at [1418, 378] on button "Next slide" at bounding box center [1432, 371] width 40 height 38
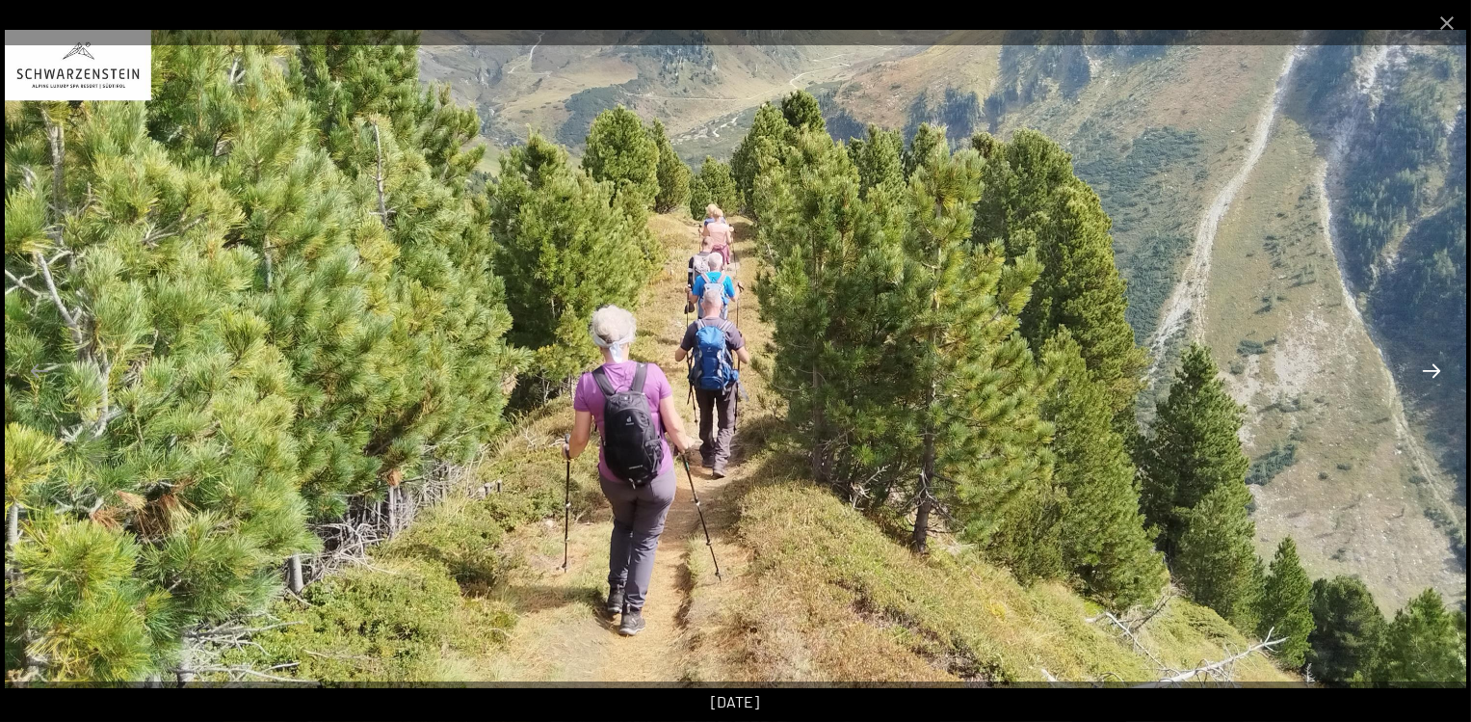
click at [1418, 378] on button "Next slide" at bounding box center [1432, 371] width 40 height 38
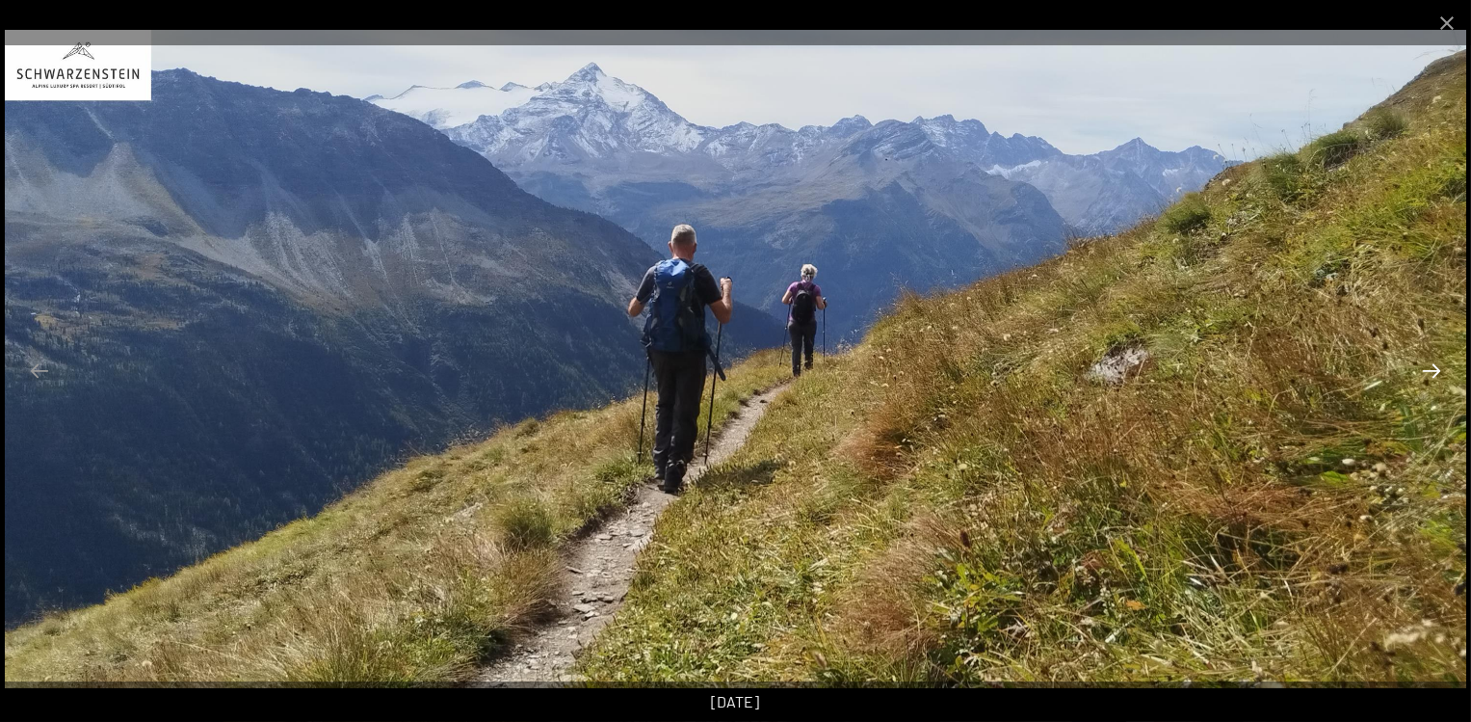
click at [1418, 378] on button "Next slide" at bounding box center [1432, 371] width 40 height 38
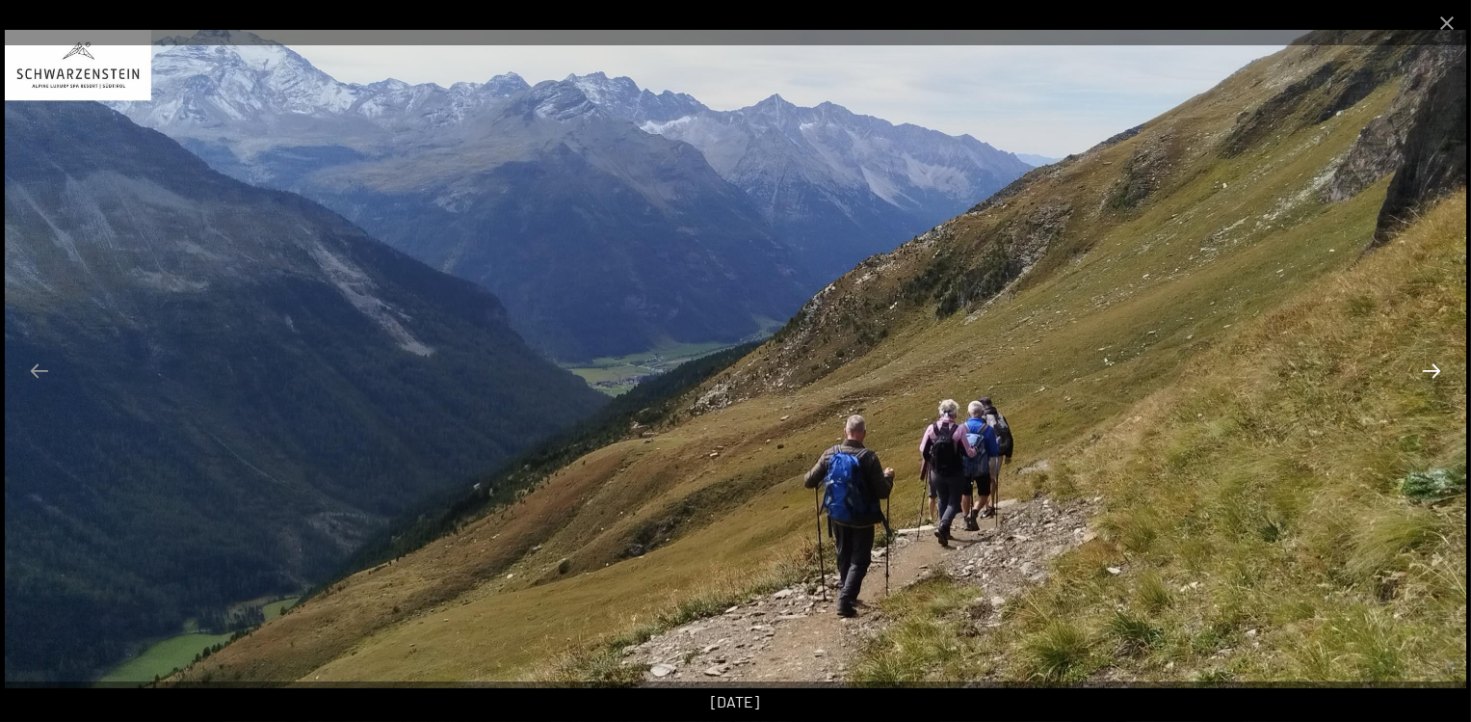
click at [1418, 378] on button "Next slide" at bounding box center [1432, 371] width 40 height 38
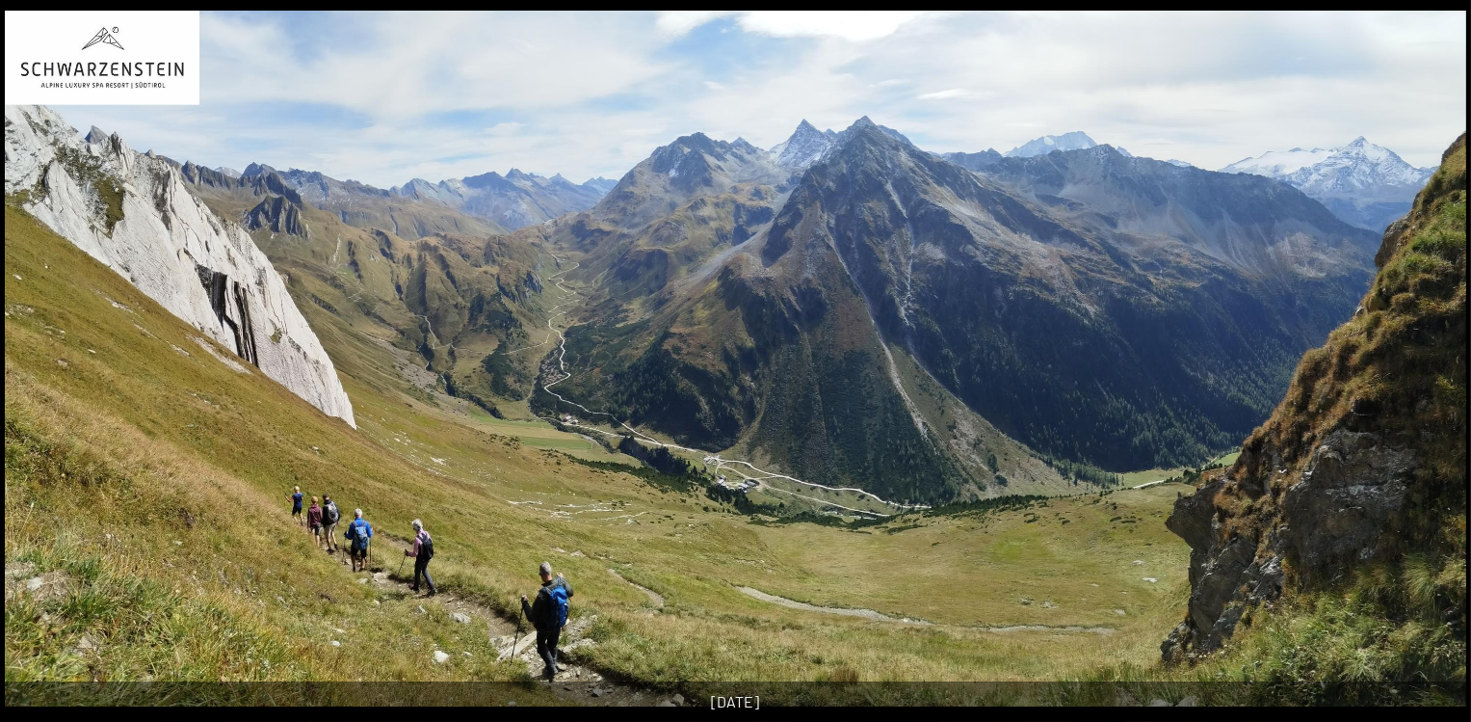
click at [1418, 378] on img at bounding box center [736, 359] width 1462 height 696
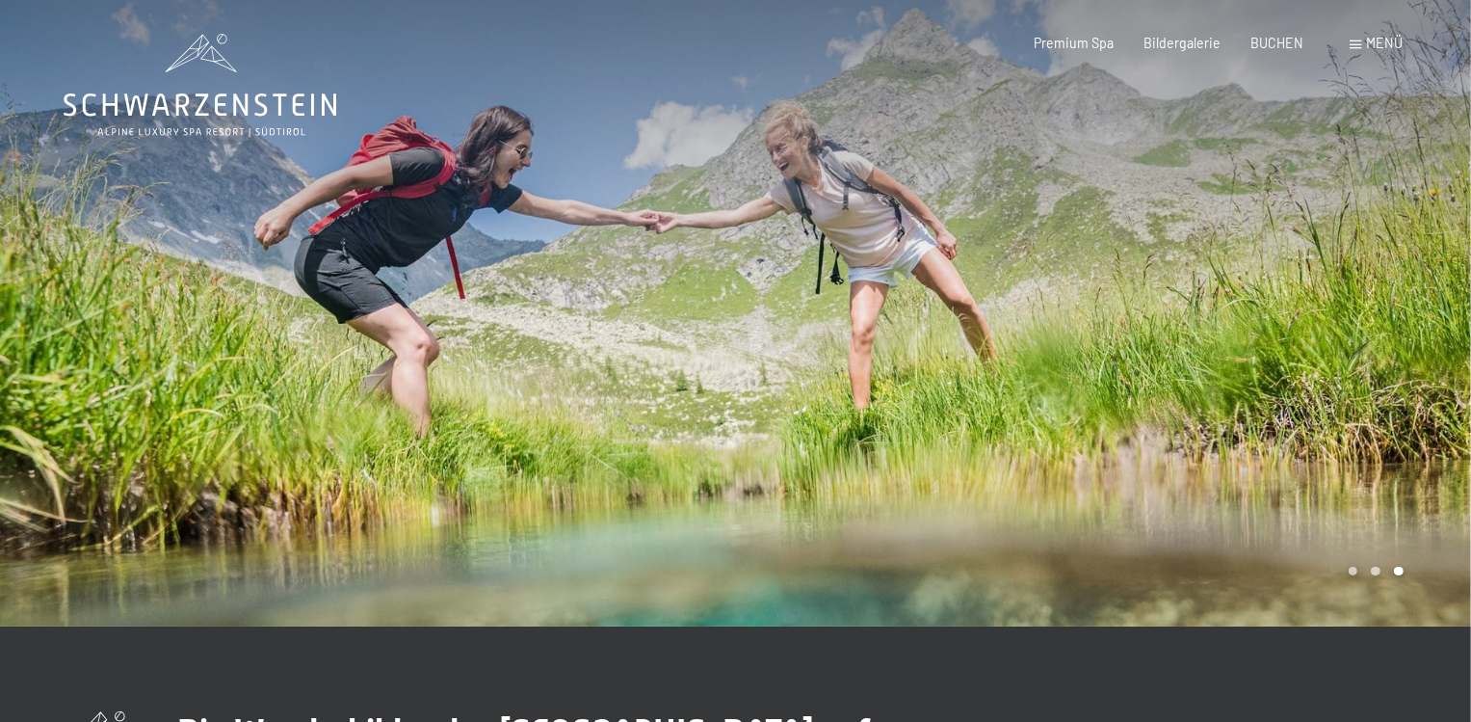
click at [1469, 115] on div at bounding box center [1104, 313] width 736 height 626
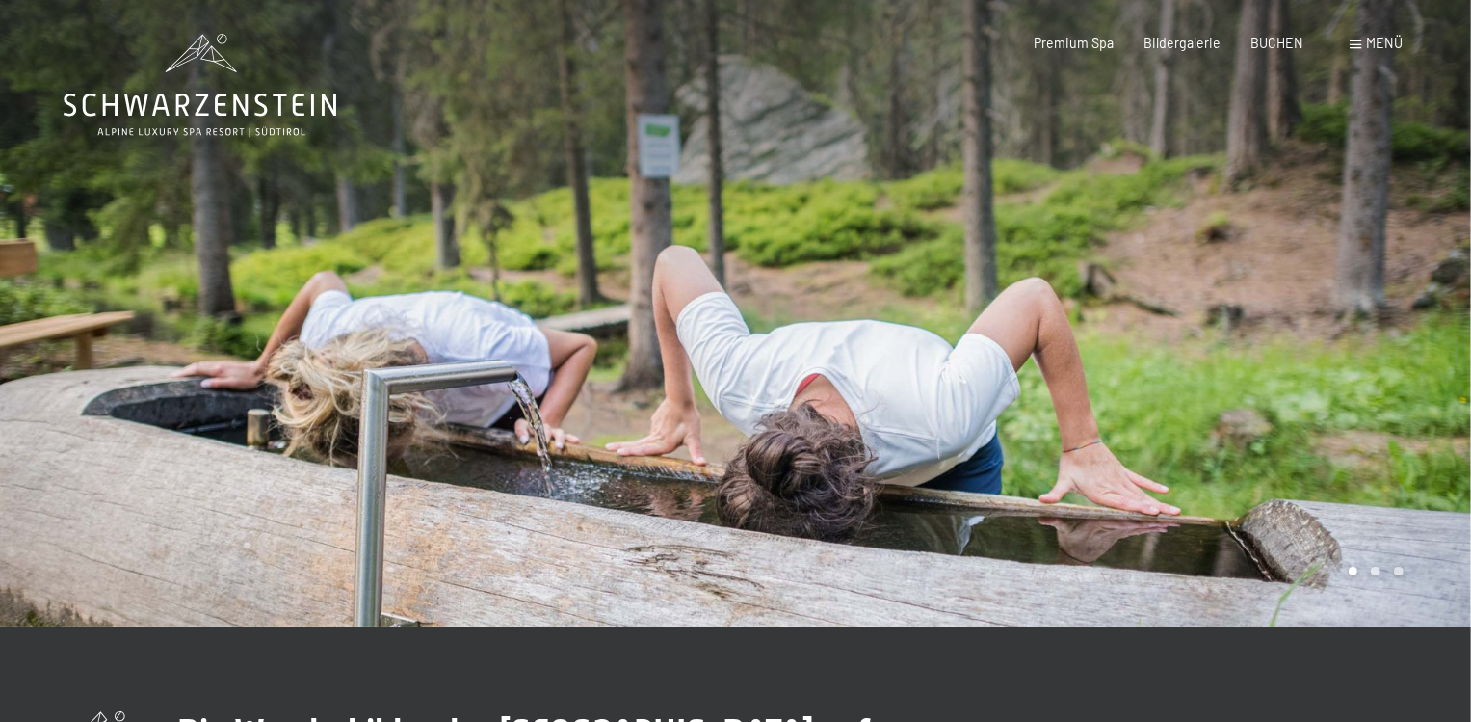
click at [1469, 56] on div at bounding box center [1104, 313] width 736 height 626
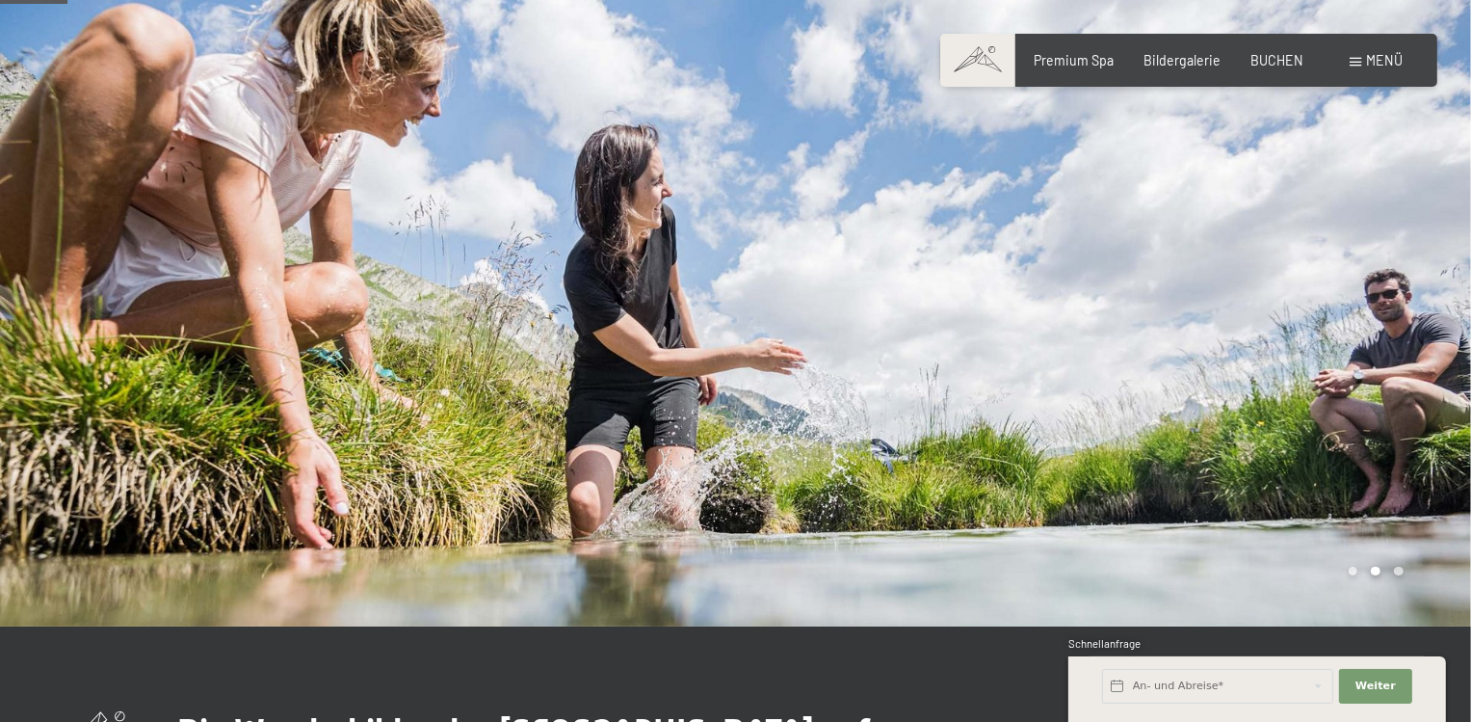
scroll to position [216, 0]
